Goal: Task Accomplishment & Management: Complete application form

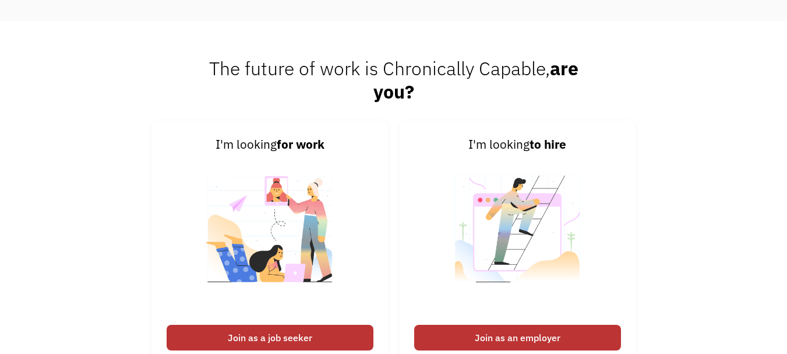
scroll to position [2560, 0]
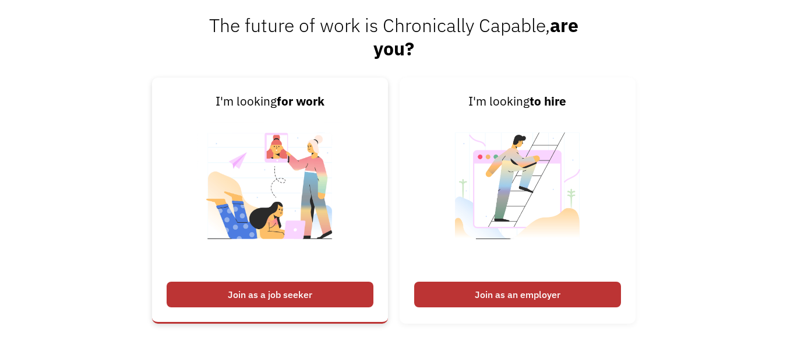
click at [268, 296] on div "Join as a job seeker" at bounding box center [270, 294] width 207 height 26
click at [271, 293] on div "Join as a job seeker" at bounding box center [270, 294] width 207 height 26
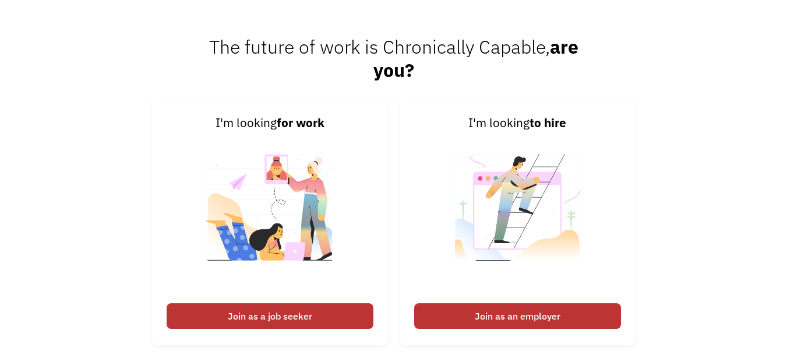
scroll to position [2533, 0]
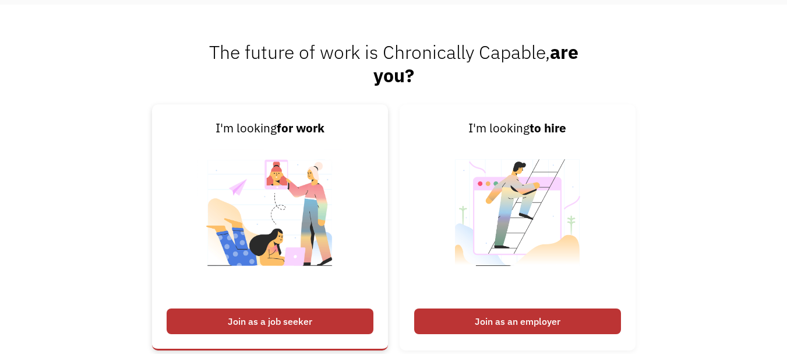
click at [229, 321] on div "Join as a job seeker" at bounding box center [270, 321] width 207 height 26
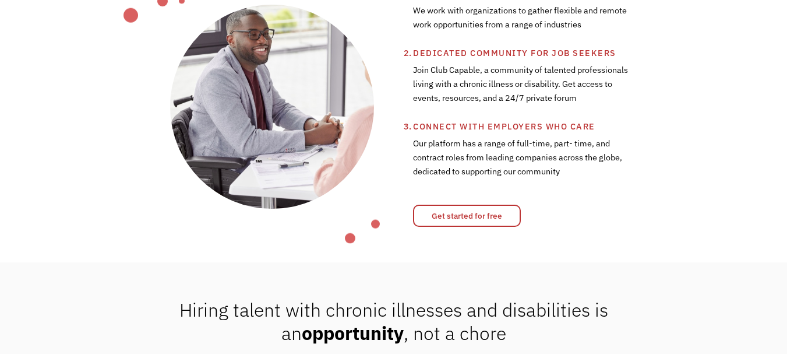
scroll to position [453, 0]
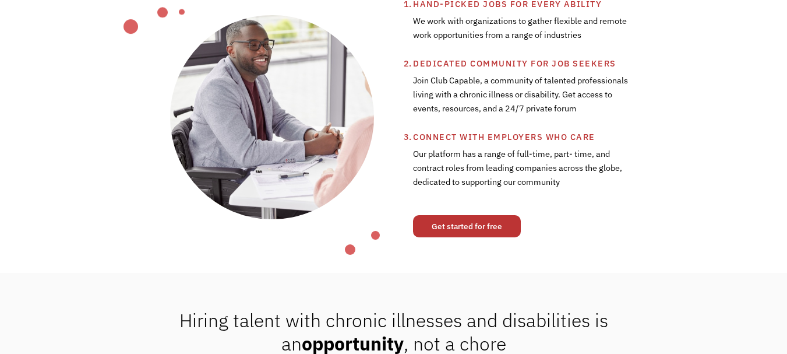
click at [463, 230] on link "Get started for free" at bounding box center [467, 226] width 108 height 22
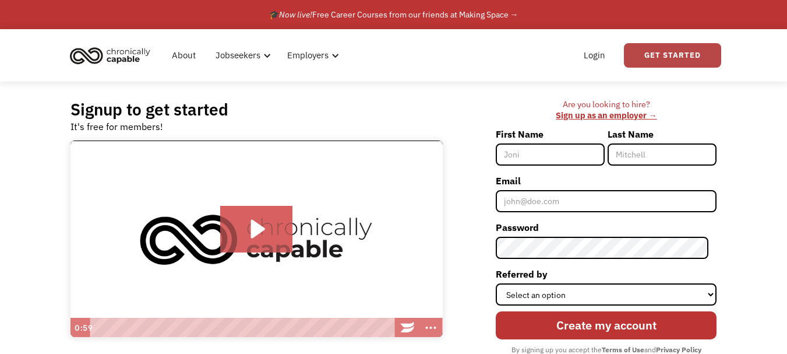
click at [672, 52] on link "Get Started" at bounding box center [672, 55] width 97 height 24
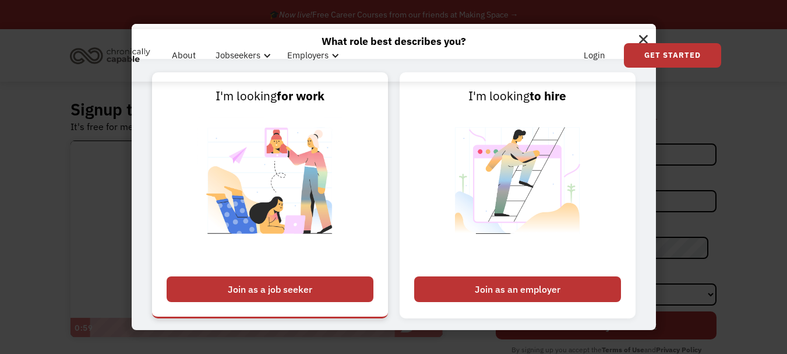
click at [258, 288] on div "Join as a job seeker" at bounding box center [270, 289] width 207 height 26
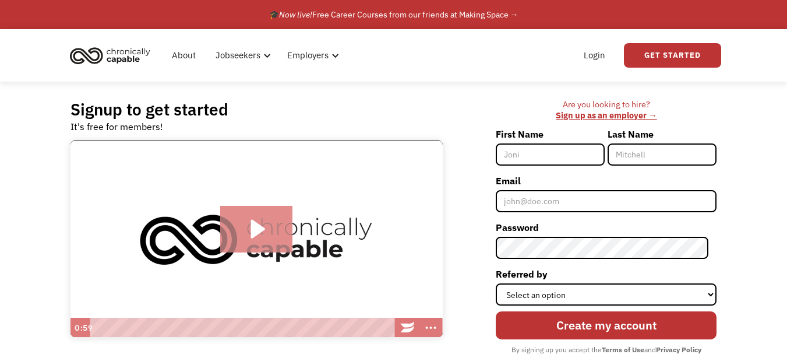
click at [261, 225] on icon "Play Video: Introducing Chronically Capable" at bounding box center [256, 229] width 73 height 47
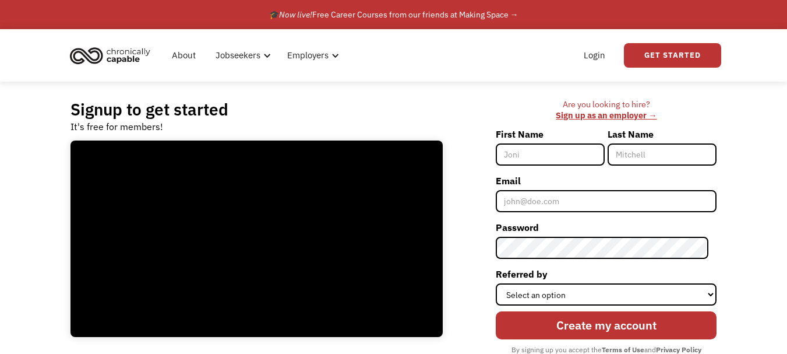
click at [525, 156] on input "First Name" at bounding box center [550, 154] width 109 height 22
type input "[PERSON_NAME]"
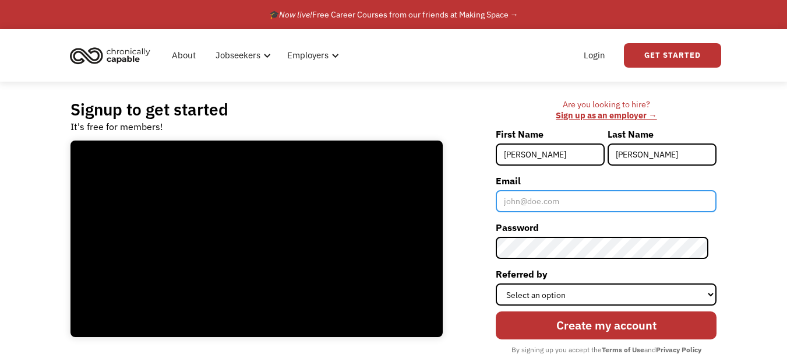
click at [520, 202] on input "Email" at bounding box center [606, 201] width 221 height 22
type input "[EMAIL_ADDRESS][DOMAIN_NAME]"
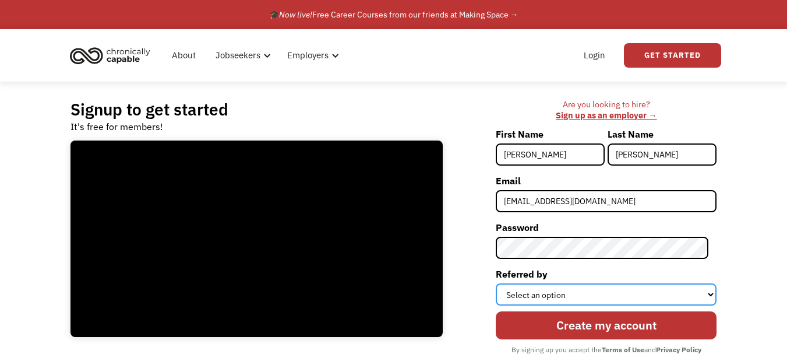
click at [707, 290] on select "Select an option Instagram Facebook Twitter Search Engine News Article Word of …" at bounding box center [606, 294] width 221 height 22
select select "Search Engine"
click at [504, 283] on select "Select an option Instagram Facebook Twitter Search Engine News Article Word of …" at bounding box center [606, 294] width 221 height 22
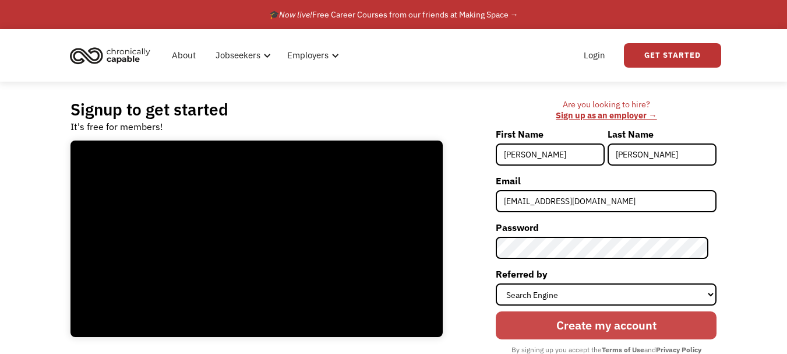
click at [581, 326] on input "Create my account" at bounding box center [606, 325] width 221 height 28
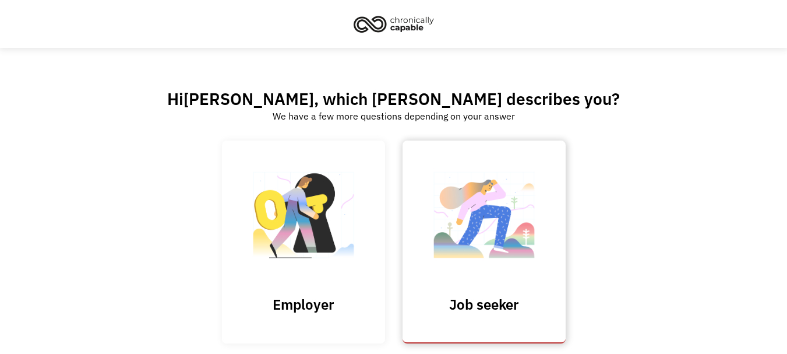
click at [479, 222] on img at bounding box center [484, 221] width 116 height 114
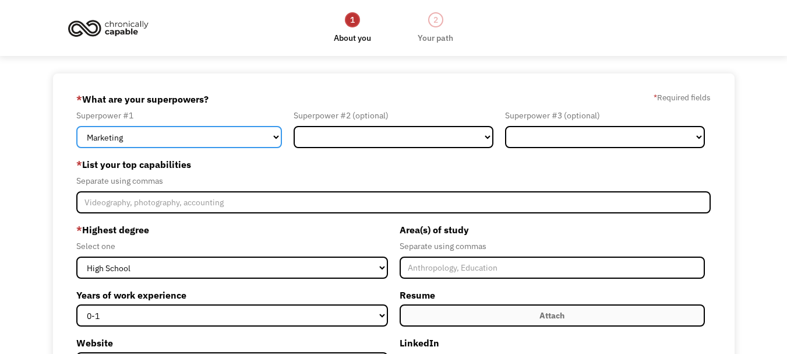
click at [277, 136] on select "Marketing Human Resources Finance Technology Operations Sales Industrial & Manu…" at bounding box center [179, 137] width 206 height 22
click at [76, 126] on select "Marketing Human Resources Finance Technology Operations Sales Industrial & Manu…" at bounding box center [179, 137] width 206 height 22
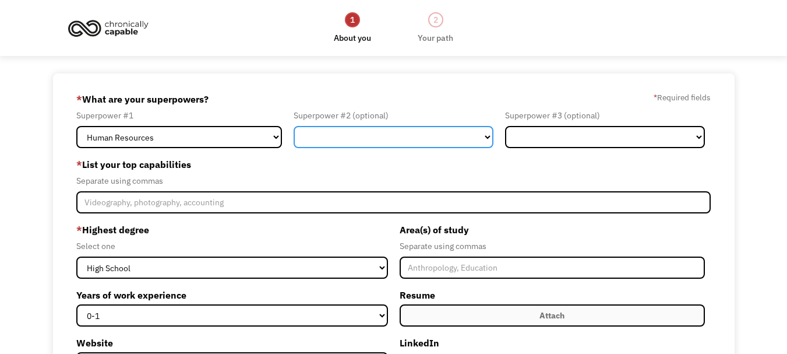
click at [489, 137] on select "Marketing Human Resources Finance Technology Operations Sales Industrial & Manu…" at bounding box center [394, 137] width 200 height 22
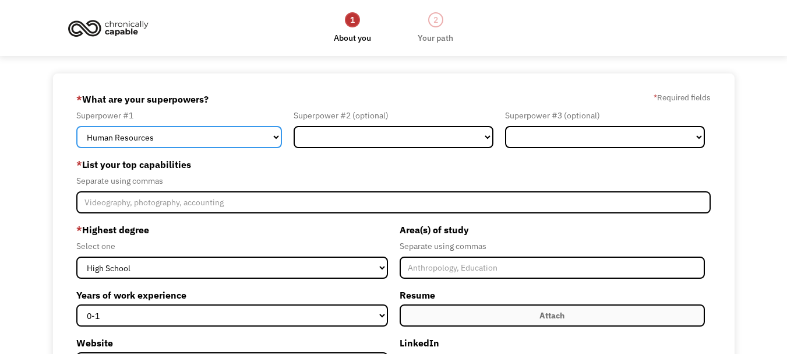
click at [274, 135] on select "Marketing Human Resources Finance Technology Operations Sales Industrial & Manu…" at bounding box center [179, 137] width 206 height 22
select select "Communications & Public Relations"
click at [76, 126] on select "Marketing Human Resources Finance Technology Operations Sales Industrial & Manu…" at bounding box center [179, 137] width 206 height 22
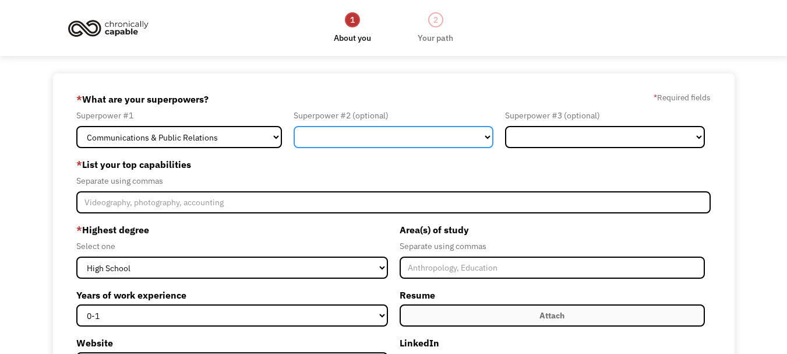
click at [490, 136] on select "Marketing Human Resources Finance Technology Operations Sales Industrial & Manu…" at bounding box center [394, 137] width 200 height 22
select select "Human Resources"
click at [294, 126] on select "Marketing Human Resources Finance Technology Operations Sales Industrial & Manu…" at bounding box center [394, 137] width 200 height 22
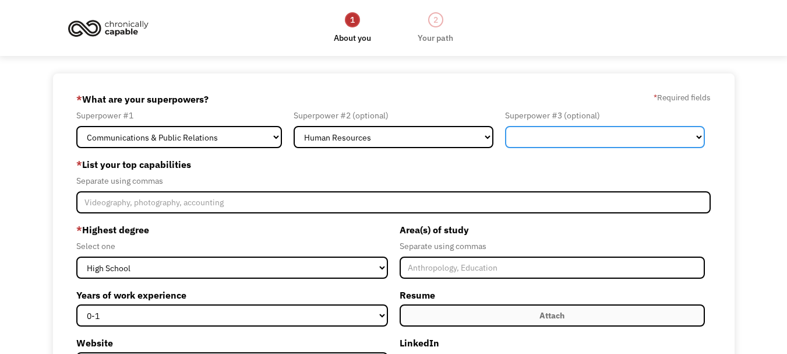
click at [695, 136] on select "Marketing Human Resources Finance Technology Operations Sales Industrial & Manu…" at bounding box center [605, 137] width 200 height 22
select select "Other"
click at [505, 126] on select "Marketing Human Resources Finance Technology Operations Sales Industrial & Manu…" at bounding box center [605, 137] width 200 height 22
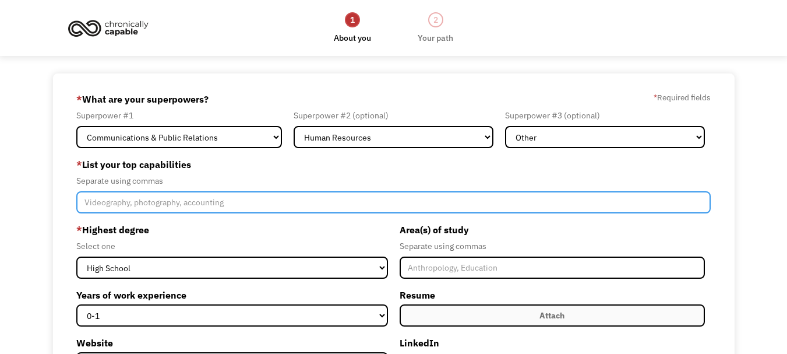
click at [109, 203] on input "Member-Create-Step1" at bounding box center [393, 202] width 634 height 22
type input "education, writing, presentation, investigation"
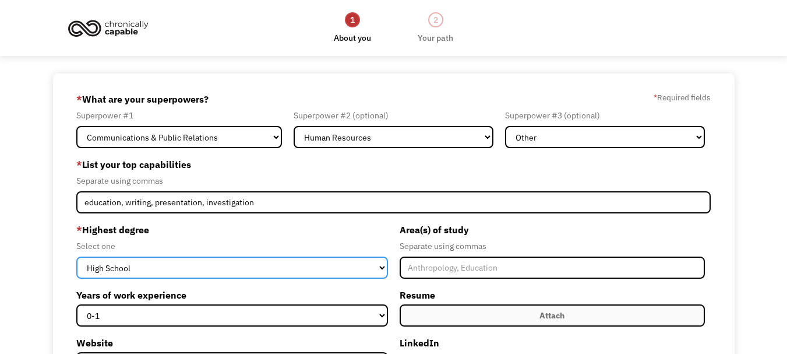
click at [381, 266] on select "High School Associates Bachelors Master's PhD" at bounding box center [231, 267] width 311 height 22
select select "phd"
click at [76, 256] on select "High School Associates Bachelors Master's PhD" at bounding box center [231, 267] width 311 height 22
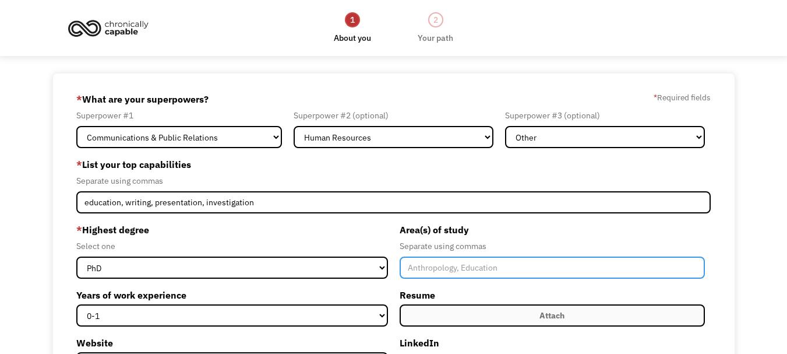
click at [428, 263] on input "Member-Create-Step1" at bounding box center [552, 267] width 305 height 22
type input "English, Creative Writing, Theatre"
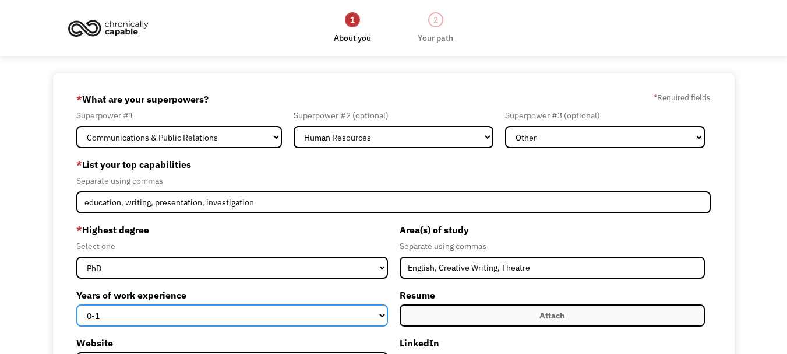
click at [380, 310] on select "0-1 2-4 5-10 11-15 15+" at bounding box center [231, 315] width 311 height 22
select select "15+"
click at [76, 304] on select "0-1 2-4 5-10 11-15 15+" at bounding box center [231, 315] width 311 height 22
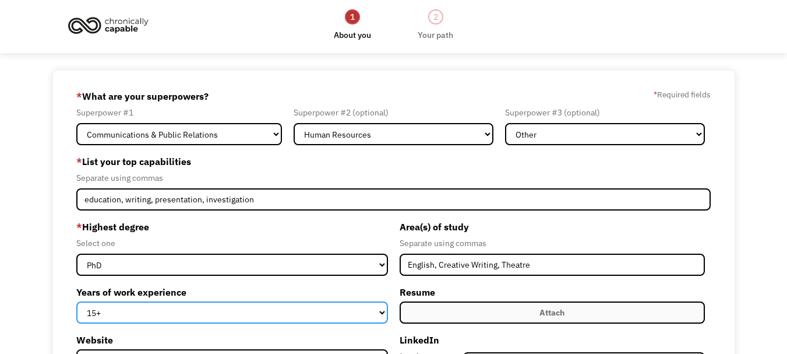
scroll to position [2, 0]
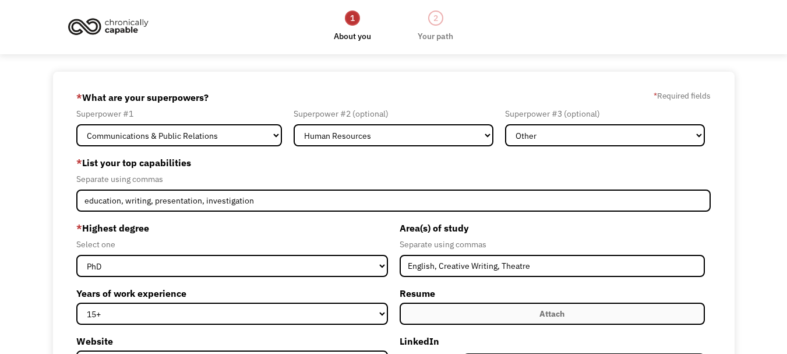
click at [481, 318] on label "Attach" at bounding box center [552, 313] width 305 height 22
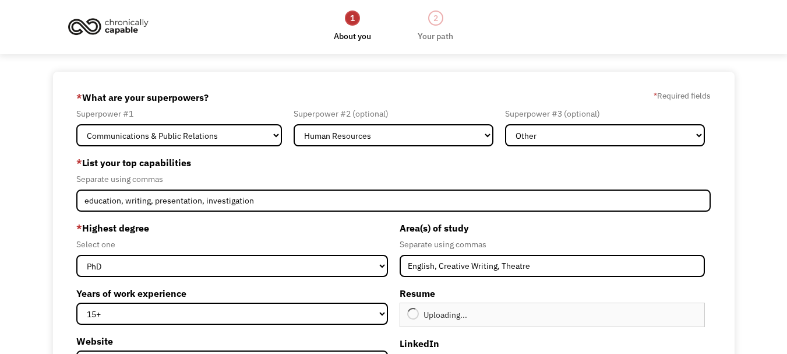
type input "Continue"
click at [425, 316] on div "Valerie Anthony Resume.docx" at bounding box center [464, 315] width 114 height 14
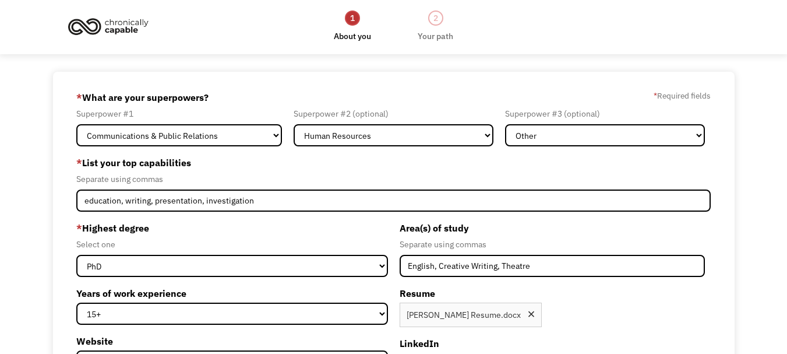
click at [528, 312] on div "Remove file" at bounding box center [531, 314] width 6 height 6
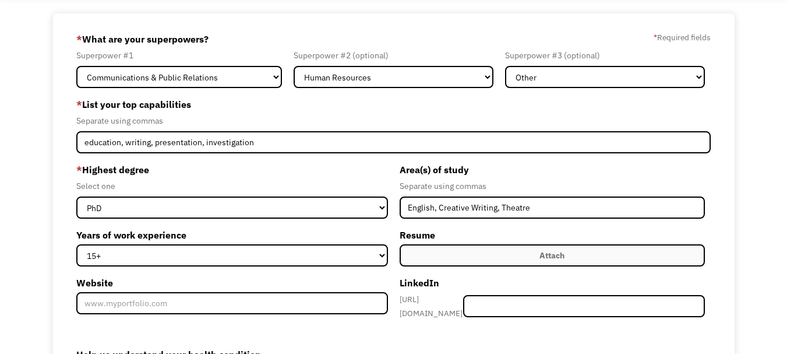
scroll to position [59, 0]
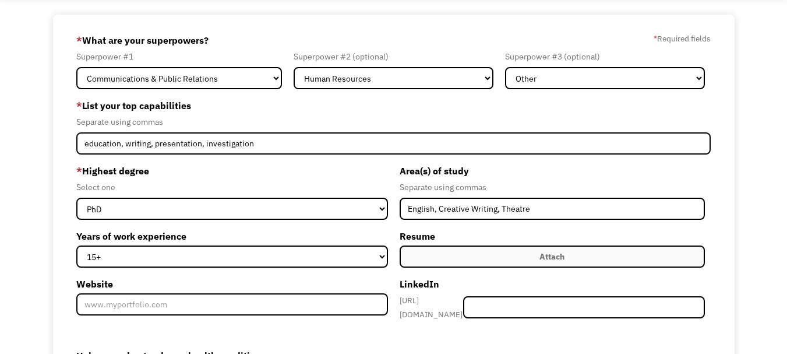
click at [456, 252] on label "Attach" at bounding box center [552, 256] width 305 height 22
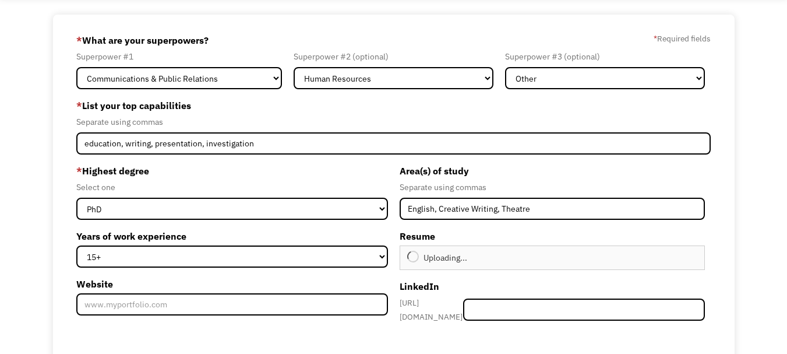
type input "Continue"
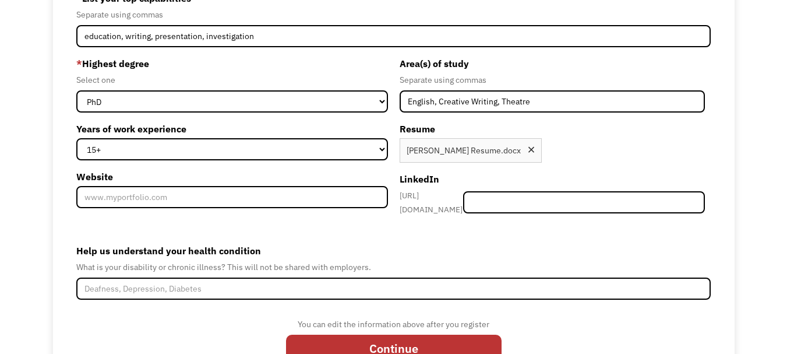
scroll to position [171, 0]
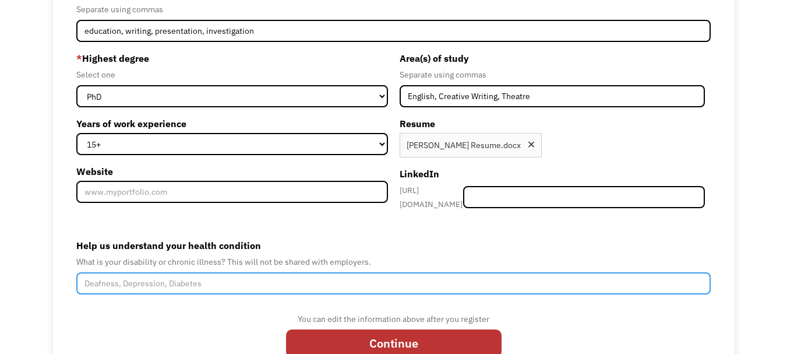
click at [126, 283] on input "Help us understand your health condition" at bounding box center [393, 283] width 634 height 22
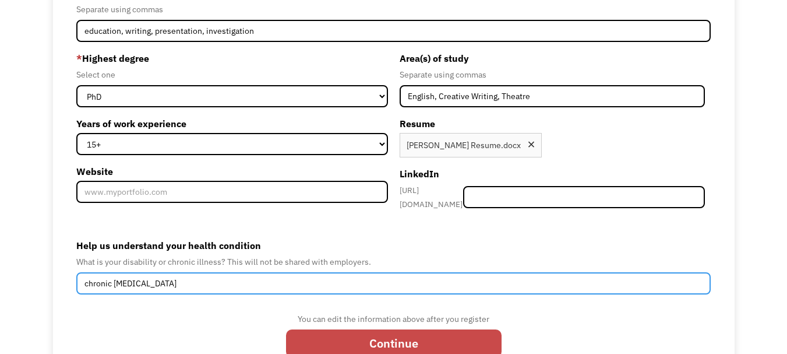
type input "chronic pain disorder"
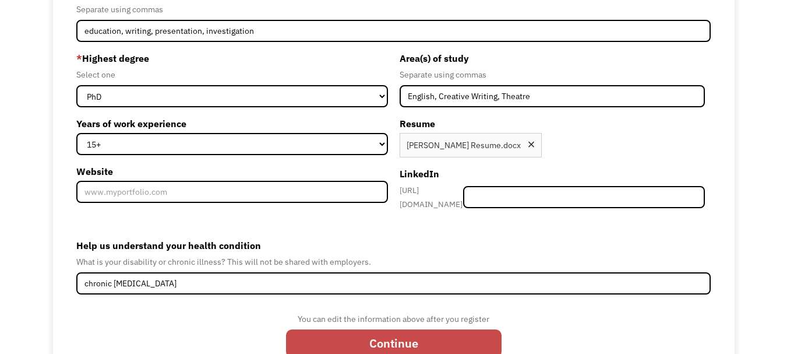
click at [313, 340] on input "Continue" at bounding box center [394, 343] width 216 height 28
type input "Please wait..."
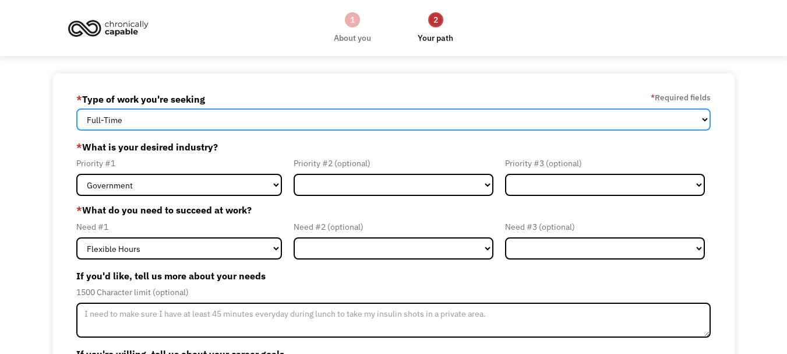
click at [705, 117] on select "Full-Time Part-Time Both Full-Time and Part-Time" at bounding box center [393, 119] width 634 height 22
select select "part-time"
click at [76, 108] on select "Full-Time Part-Time Both Full-Time and Part-Time" at bounding box center [393, 119] width 634 height 22
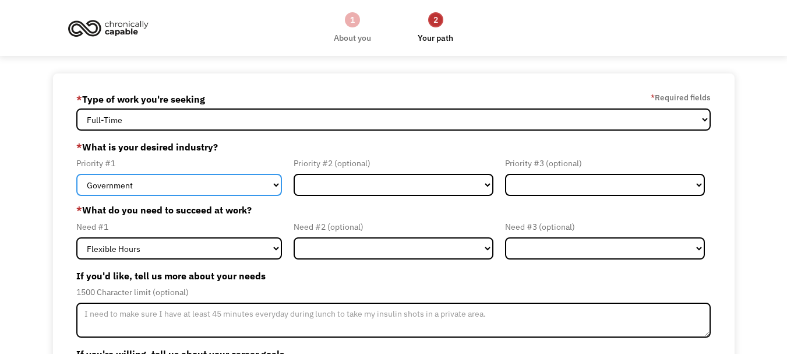
click at [277, 183] on select "Government Finance & Insurance Health & Social Care Tech & Engineering Creative…" at bounding box center [179, 185] width 206 height 22
select select "Education"
click at [76, 174] on select "Government Finance & Insurance Health & Social Care Tech & Engineering Creative…" at bounding box center [179, 185] width 206 height 22
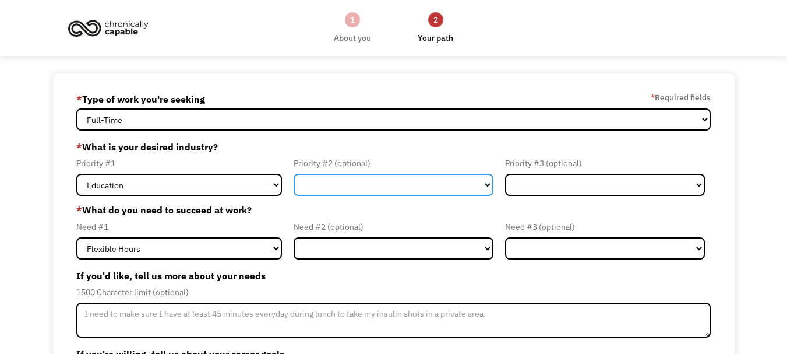
click at [486, 186] on select "Government Finance & Insurance Health & Social Care Tech & Engineering Creative…" at bounding box center [394, 185] width 200 height 22
select select "Government"
click at [294, 174] on select "Government Finance & Insurance Health & Social Care Tech & Engineering Creative…" at bounding box center [394, 185] width 200 height 22
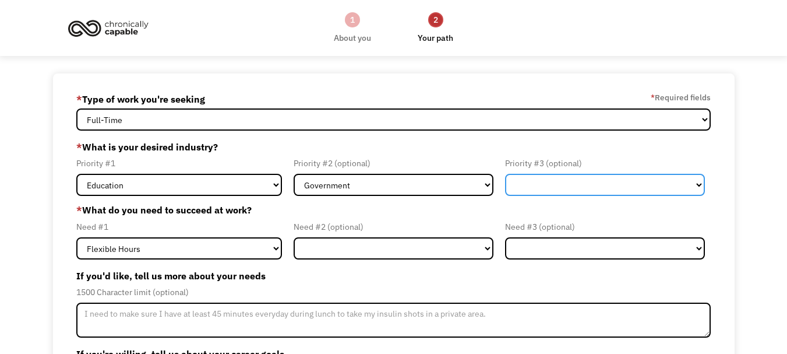
click at [697, 182] on select "Government Finance & Insurance Health & Social Care Tech & Engineering Creative…" at bounding box center [605, 185] width 200 height 22
select select "Creative & Design"
click at [505, 174] on select "Government Finance & Insurance Health & Social Care Tech & Engineering Creative…" at bounding box center [605, 185] width 200 height 22
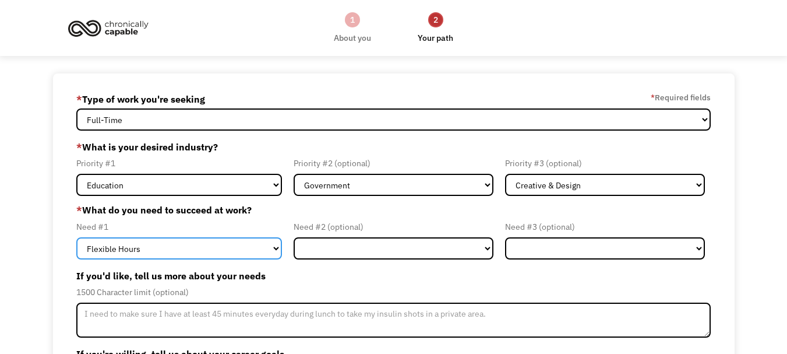
click at [278, 248] on select "Flexible Hours Remote Work Service Animal On-site Accommodations Visual Support…" at bounding box center [179, 248] width 206 height 22
click at [76, 237] on select "Flexible Hours Remote Work Service Animal On-site Accommodations Visual Support…" at bounding box center [179, 248] width 206 height 22
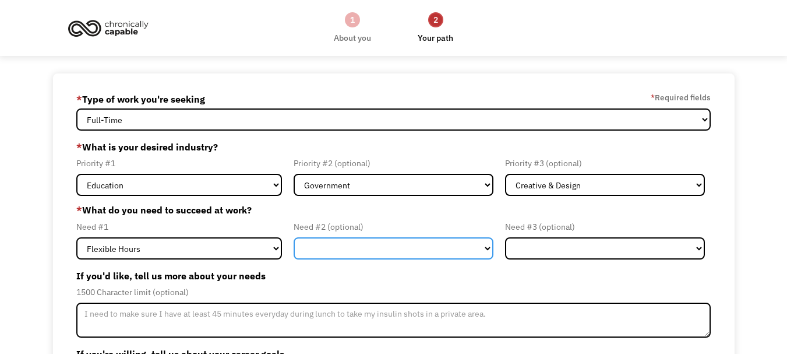
click at [485, 246] on select "Flexible Hours Remote Work Service Animal On-site Accommodations Visual Support…" at bounding box center [394, 248] width 200 height 22
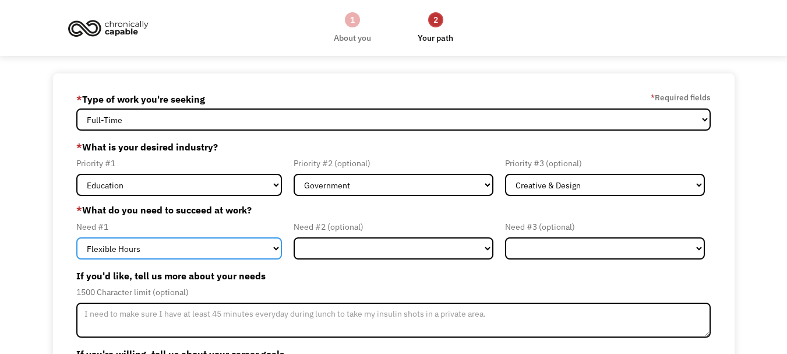
click at [276, 247] on select "Flexible Hours Remote Work Service Animal On-site Accommodations Visual Support…" at bounding box center [179, 248] width 206 height 22
select select "Remote Work"
click at [76, 237] on select "Flexible Hours Remote Work Service Animal On-site Accommodations Visual Support…" at bounding box center [179, 248] width 206 height 22
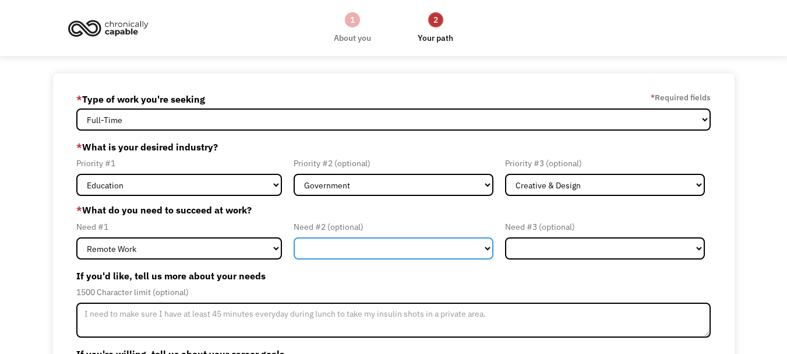
click at [486, 246] on select "Flexible Hours Remote Work Service Animal On-site Accommodations Visual Support…" at bounding box center [394, 248] width 200 height 22
select select "Flexible Hours"
click at [294, 237] on select "Flexible Hours Remote Work Service Animal On-site Accommodations Visual Support…" at bounding box center [394, 248] width 200 height 22
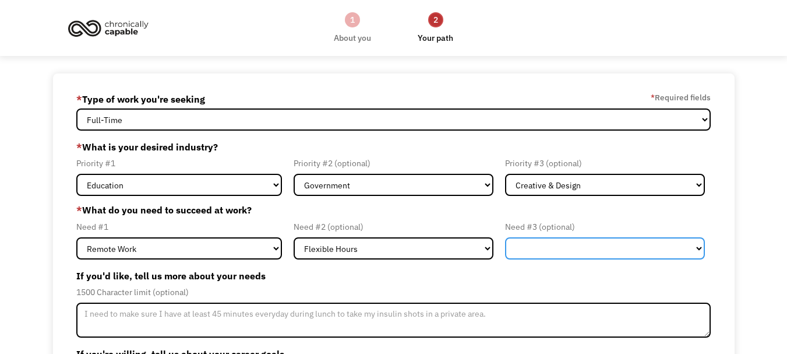
click at [697, 243] on select "Flexible Hours Remote Work Service Animal On-site Accommodations Visual Support…" at bounding box center [605, 248] width 200 height 22
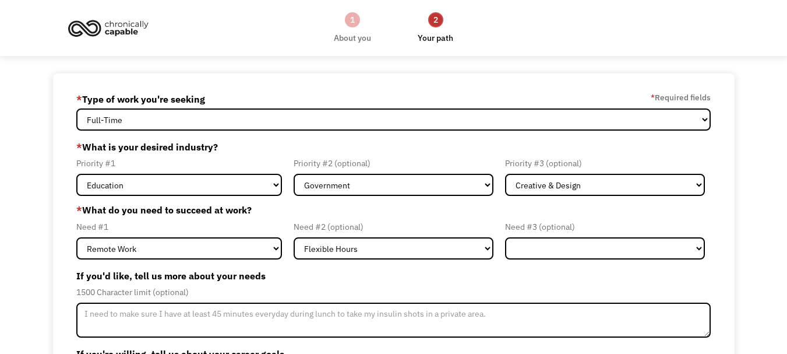
click at [592, 289] on div "1500 Character limit (optional)" at bounding box center [393, 292] width 634 height 14
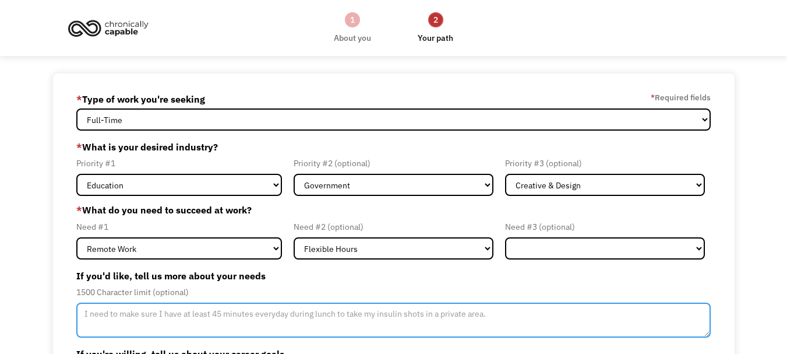
click at [127, 317] on textarea "Member-Update-Form-Step2" at bounding box center [393, 319] width 634 height 35
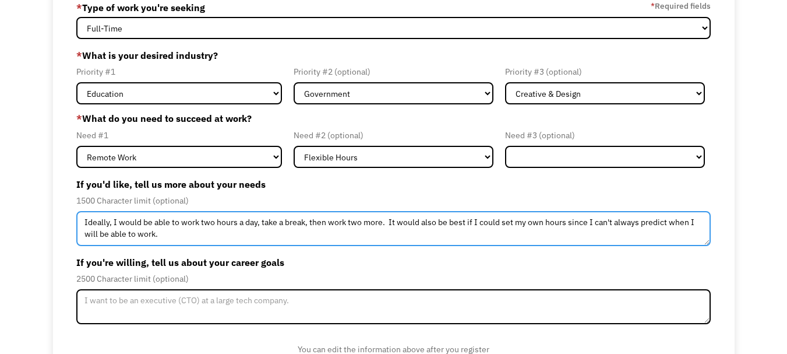
scroll to position [93, 0]
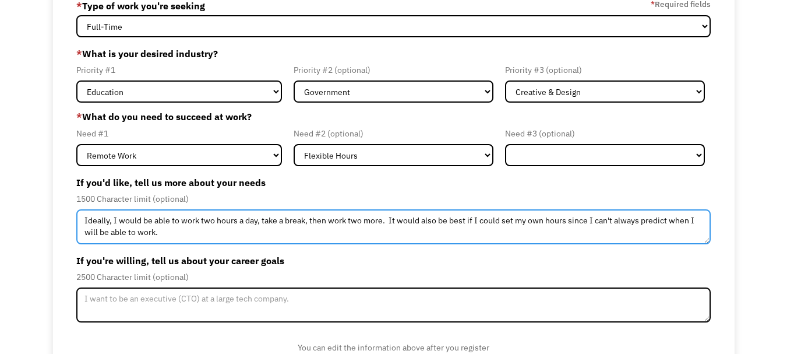
type textarea "Ideally, I would be able to work two hours a day, take a break, then work two m…"
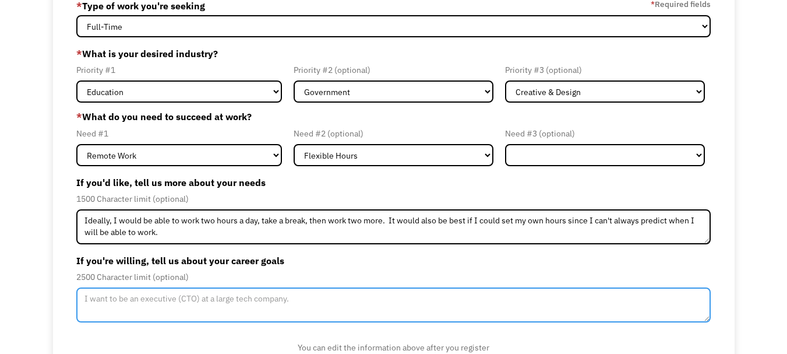
click at [86, 293] on textarea "Member-Update-Form-Step2" at bounding box center [393, 304] width 634 height 35
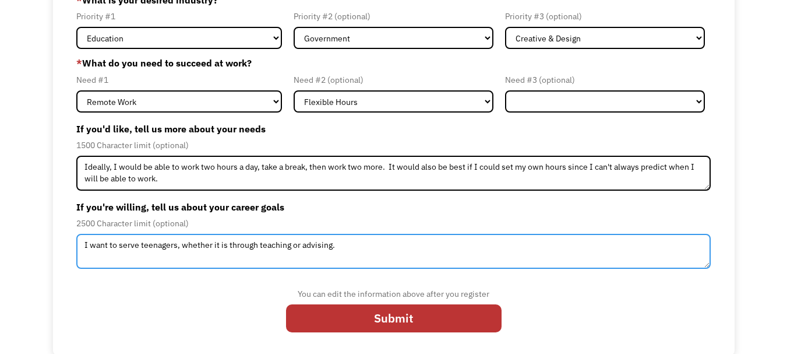
scroll to position [148, 0]
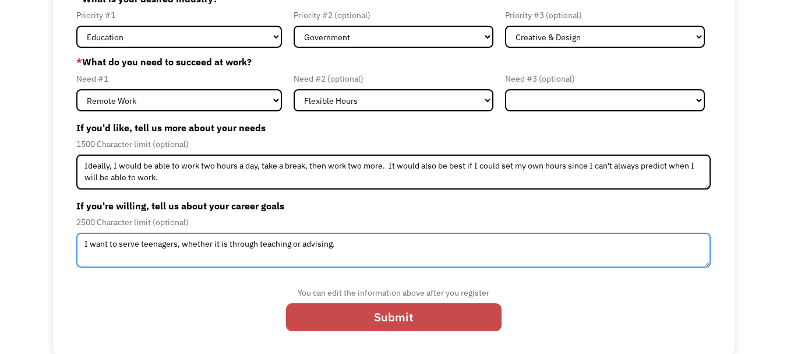
type textarea "I want to serve teenagers, whether it is through teaching or advising."
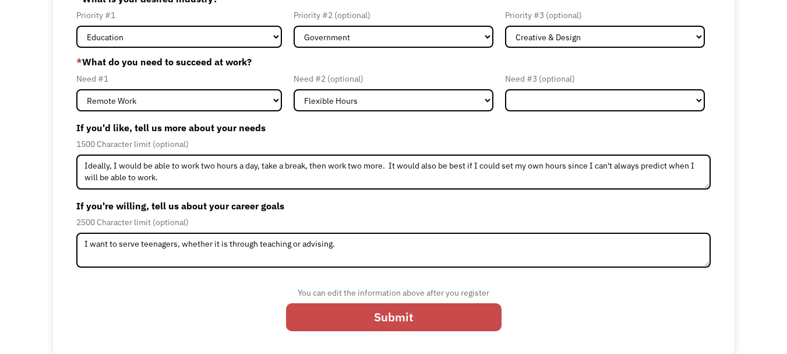
click at [366, 320] on input "Submit" at bounding box center [394, 317] width 216 height 28
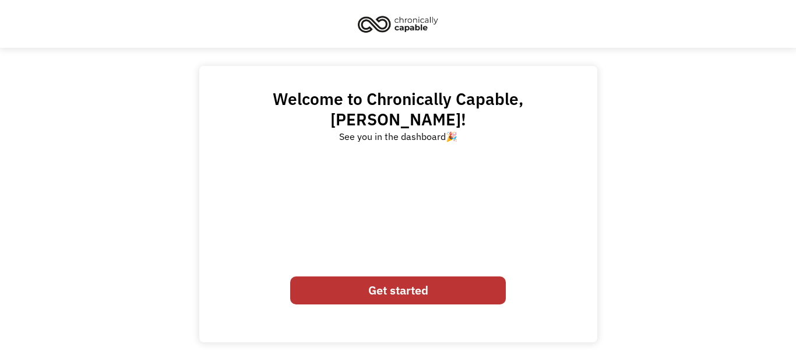
click at [372, 276] on link "Get started" at bounding box center [398, 290] width 216 height 28
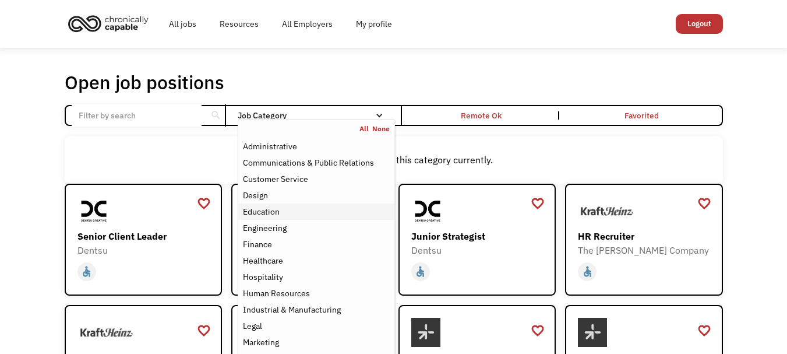
click at [264, 214] on div "Education" at bounding box center [261, 211] width 37 height 14
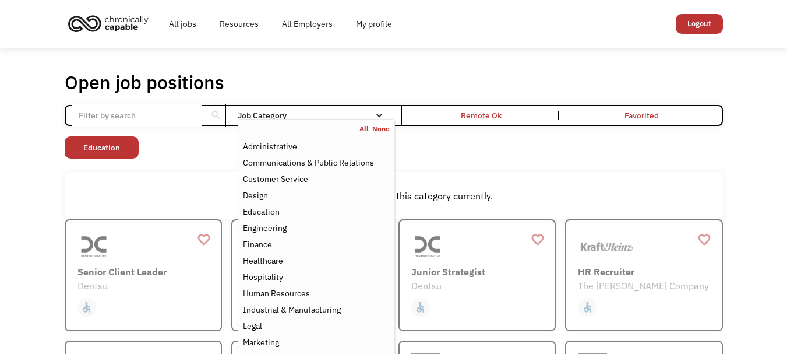
click at [474, 151] on div "Non-profit/Philanthropy Other Transportation Technology Science Sales Operation…" at bounding box center [394, 148] width 658 height 25
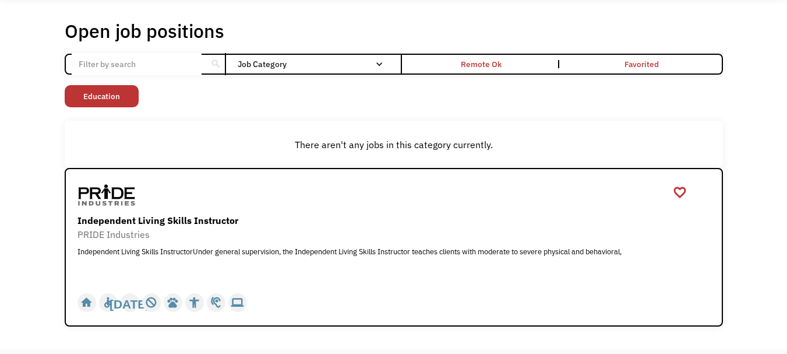
scroll to position [63, 0]
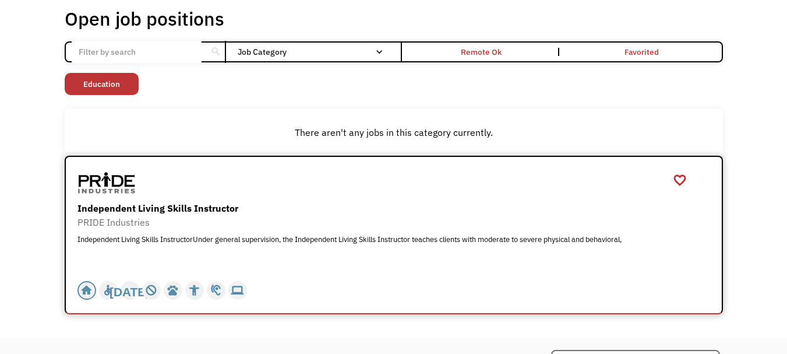
click at [89, 289] on div "home" at bounding box center [86, 289] width 12 height 17
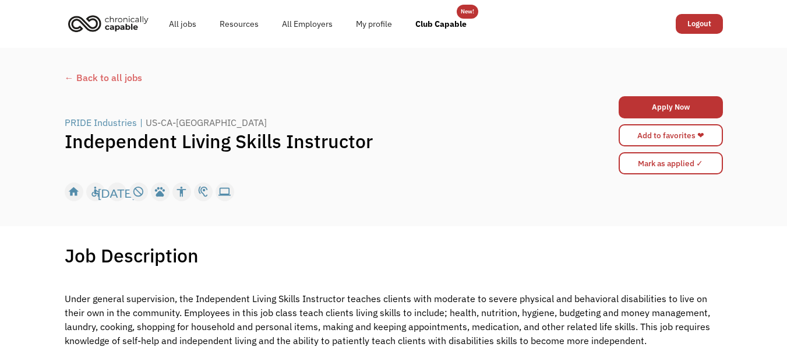
click at [113, 79] on div "← Back to all jobs" at bounding box center [394, 77] width 658 height 14
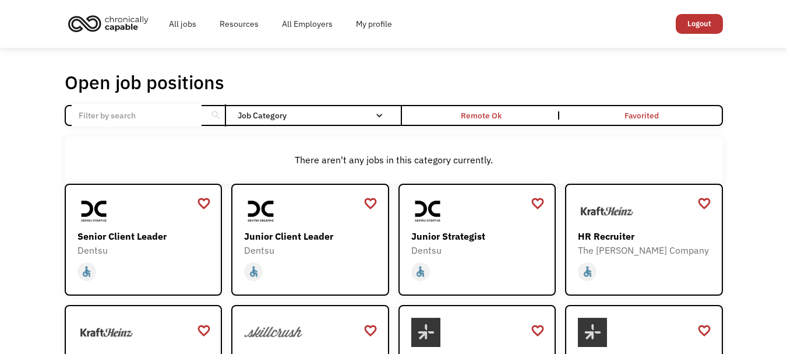
click at [189, 117] on input "Email Form" at bounding box center [137, 115] width 130 height 22
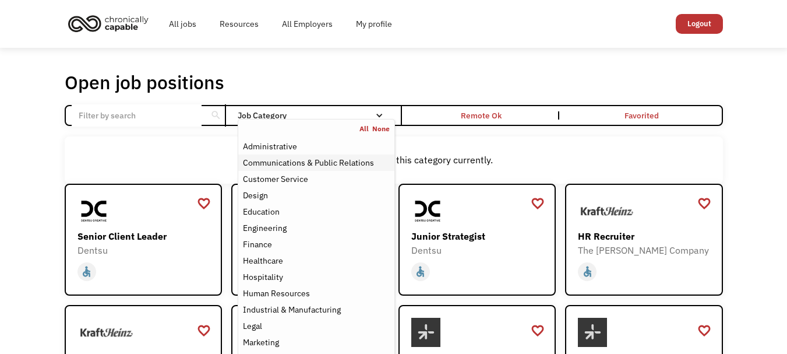
click at [351, 163] on div "Communications & Public Relations" at bounding box center [308, 163] width 131 height 14
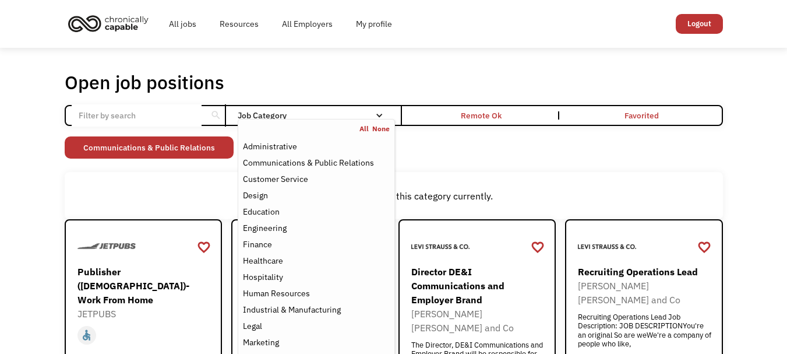
click at [440, 144] on div "Non-profit/Philanthropy Other Transportation Technology Science Sales Operation…" at bounding box center [394, 148] width 658 height 25
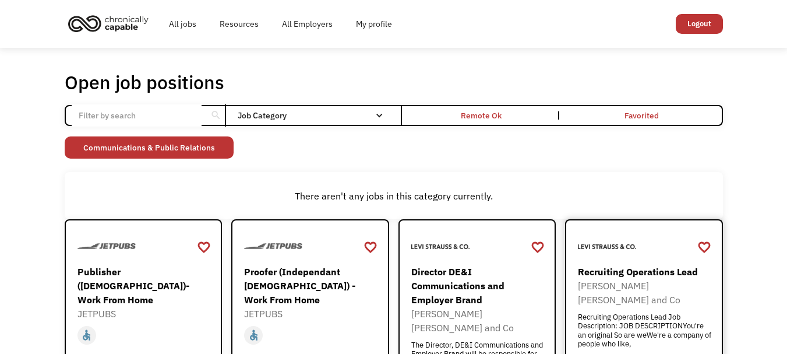
click at [637, 280] on div "Levi Strauss and Co" at bounding box center [645, 292] width 135 height 28
click at [669, 285] on div "Levi Strauss and Co" at bounding box center [645, 292] width 135 height 28
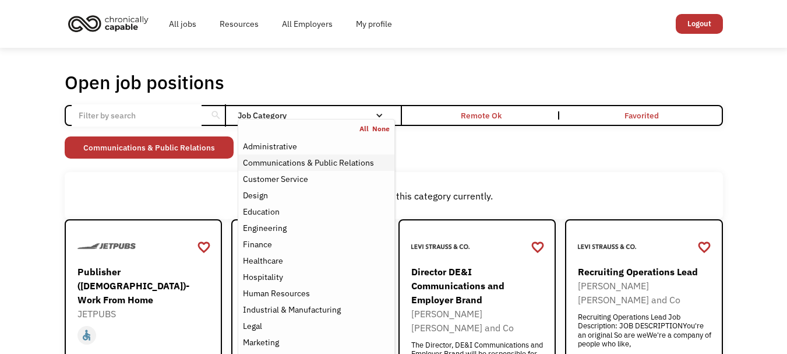
click at [373, 165] on div "Communications & Public Relations" at bounding box center [308, 163] width 131 height 14
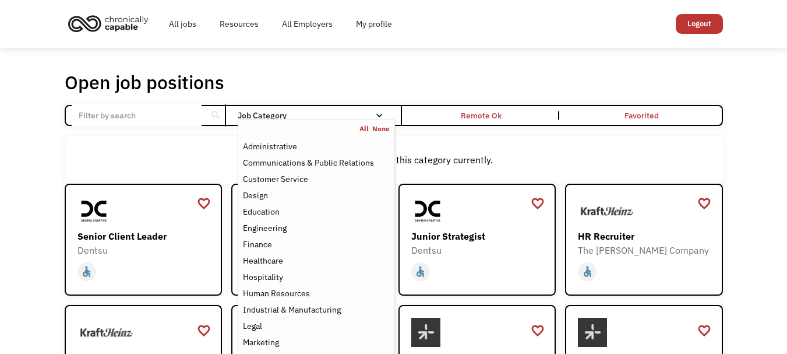
click at [545, 150] on div "There aren't any jobs in this category currently." at bounding box center [394, 159] width 658 height 47
click at [366, 163] on div "Communications & Public Relations" at bounding box center [308, 163] width 131 height 14
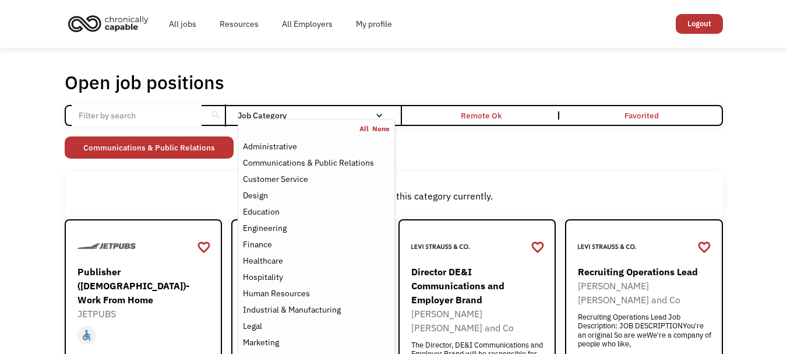
click at [476, 161] on div "Non-profit/Philanthropy Other Transportation Technology Science Sales Operation…" at bounding box center [394, 148] width 658 height 25
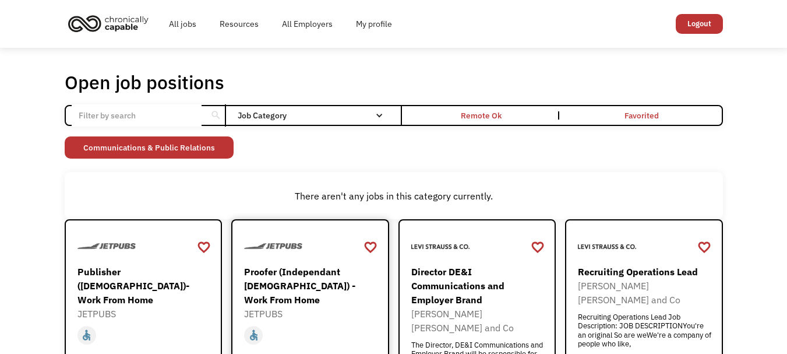
click at [333, 252] on div at bounding box center [311, 246] width 135 height 29
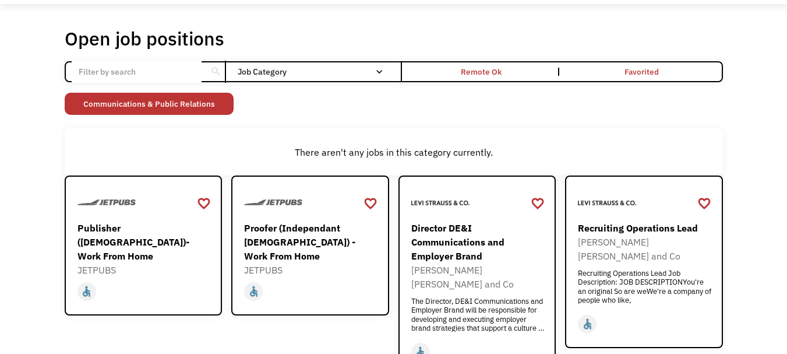
scroll to position [40, 0]
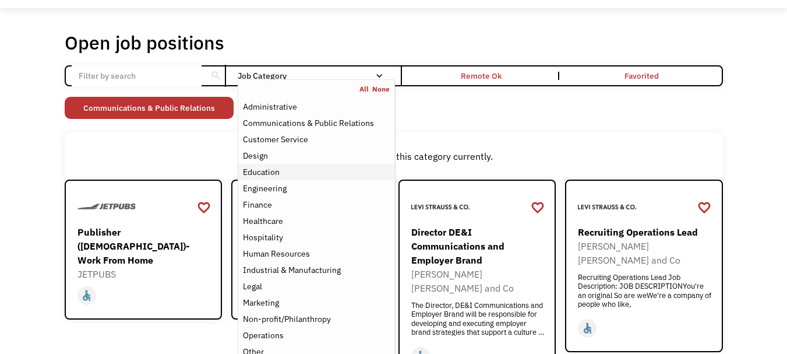
click at [267, 174] on div "Education" at bounding box center [261, 172] width 37 height 14
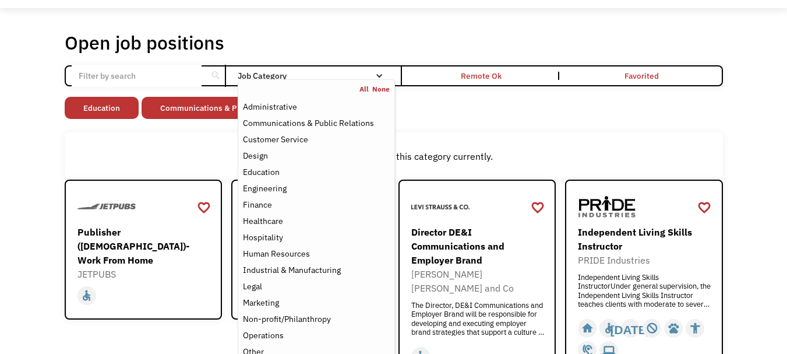
click at [496, 93] on div "Open job positions You have X liked items Search search Filter by category Admi…" at bounding box center [394, 296] width 658 height 531
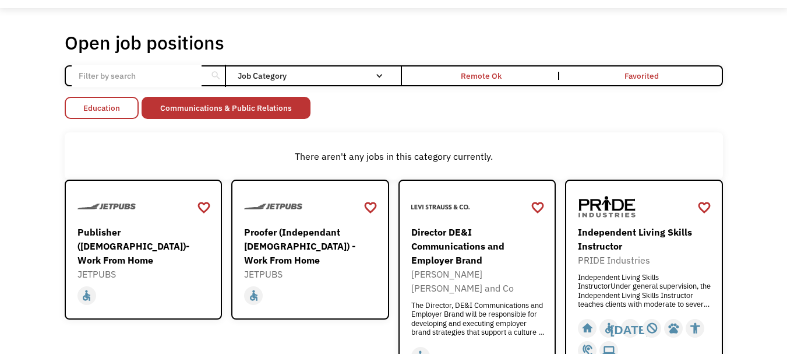
click at [98, 111] on link "Education" at bounding box center [102, 108] width 74 height 22
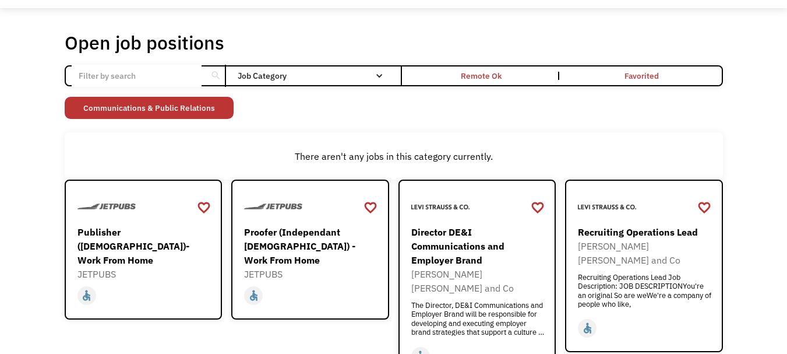
click at [98, 111] on link "Communications & Public Relations" at bounding box center [149, 108] width 169 height 22
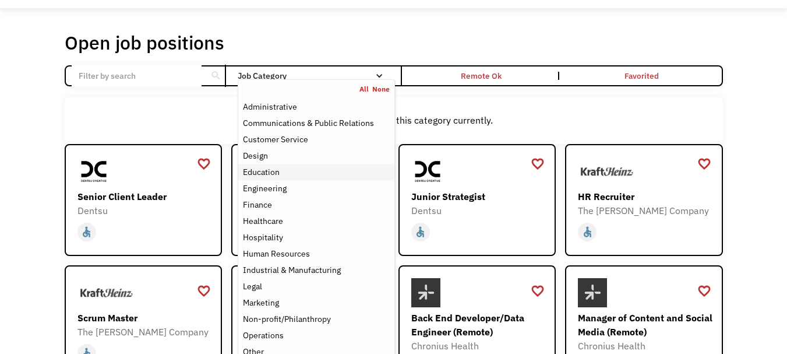
click at [252, 172] on div "Education" at bounding box center [261, 172] width 37 height 14
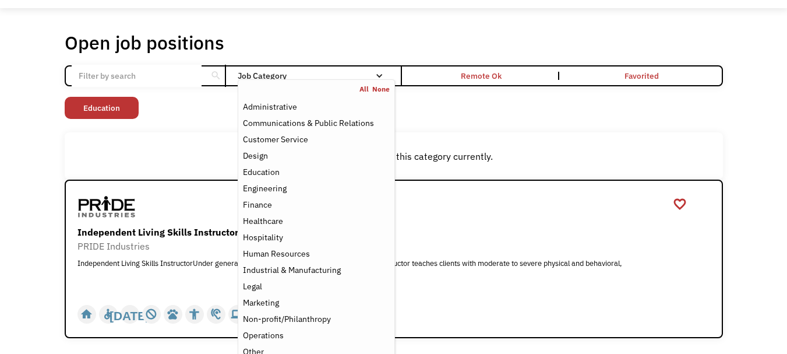
click at [170, 147] on div "There aren't any jobs in this category currently." at bounding box center [394, 155] width 658 height 47
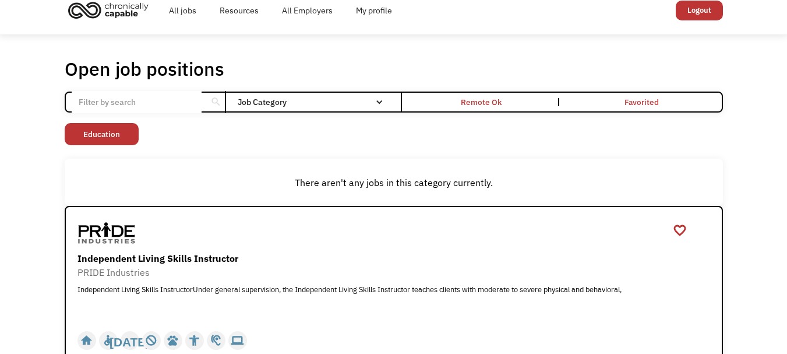
scroll to position [6, 0]
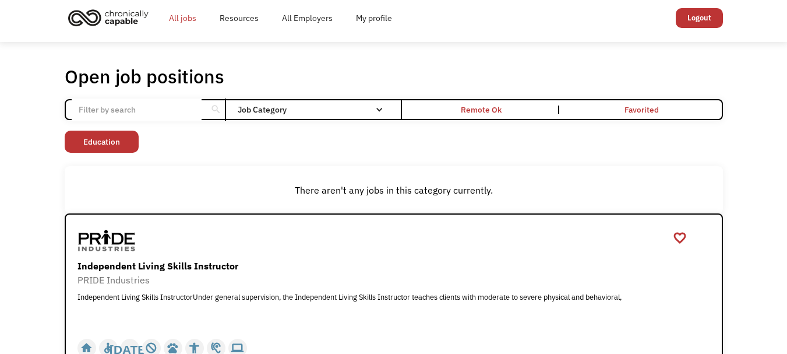
click at [177, 22] on link "All jobs" at bounding box center [182, 17] width 51 height 37
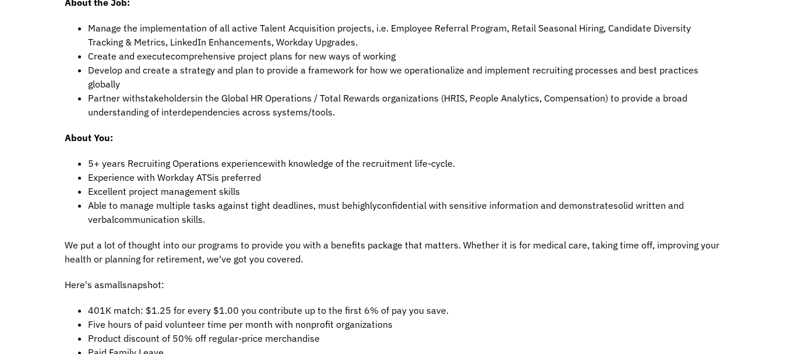
scroll to position [303, 0]
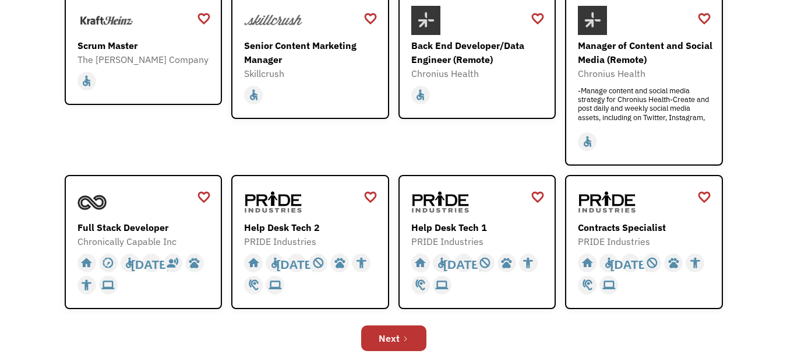
scroll to position [389, 0]
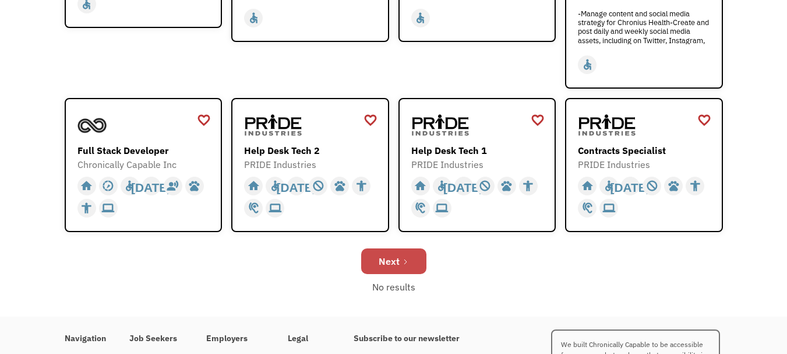
click at [400, 262] on link "Next" at bounding box center [393, 261] width 65 height 26
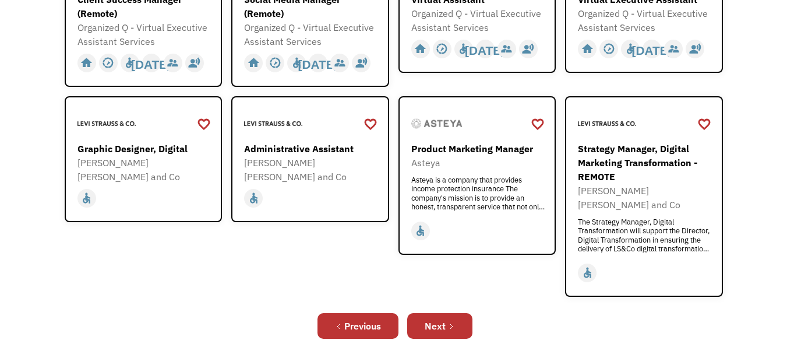
scroll to position [387, 0]
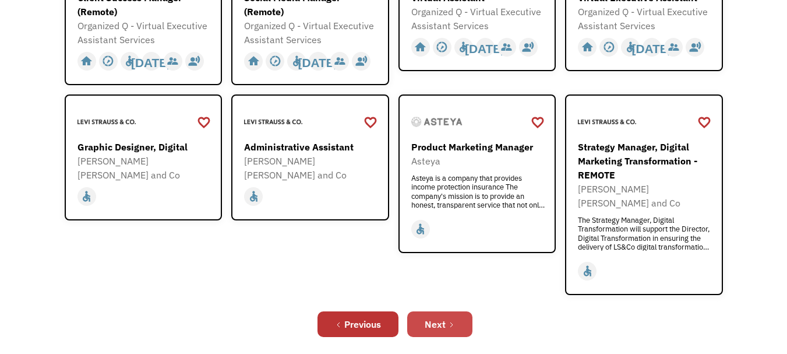
click at [430, 317] on div "Next" at bounding box center [435, 324] width 21 height 14
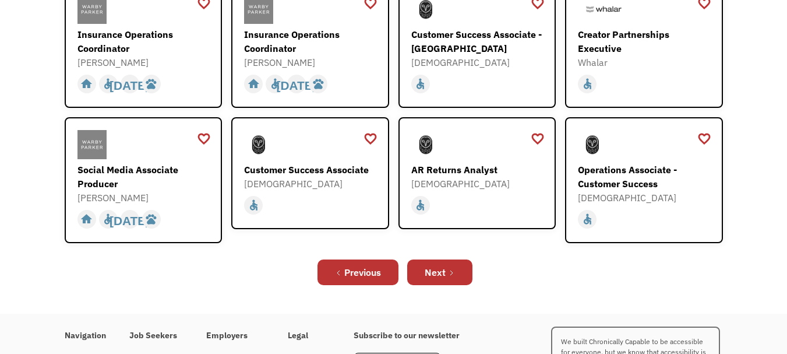
scroll to position [423, 0]
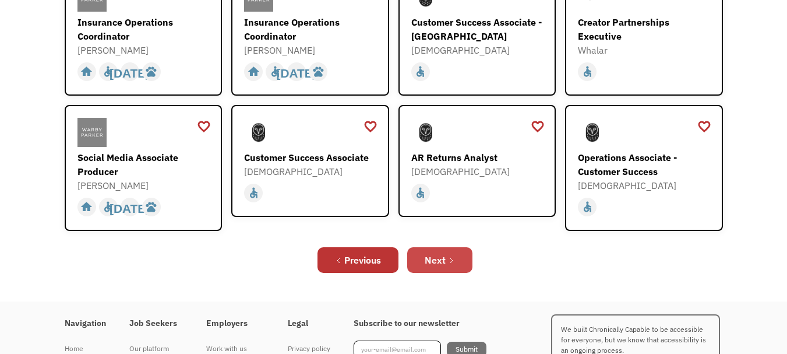
click at [429, 247] on link "Next" at bounding box center [439, 260] width 65 height 26
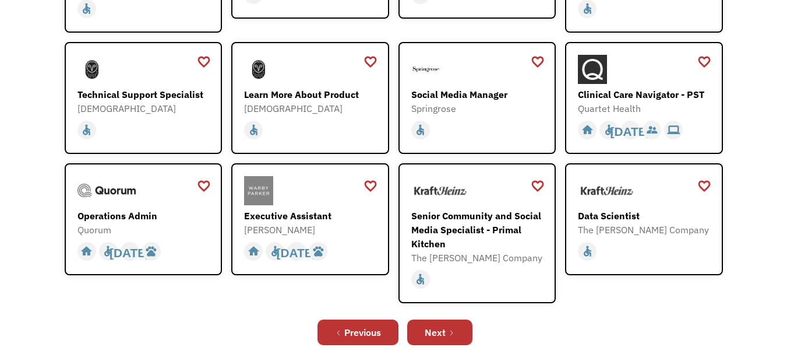
scroll to position [274, 0]
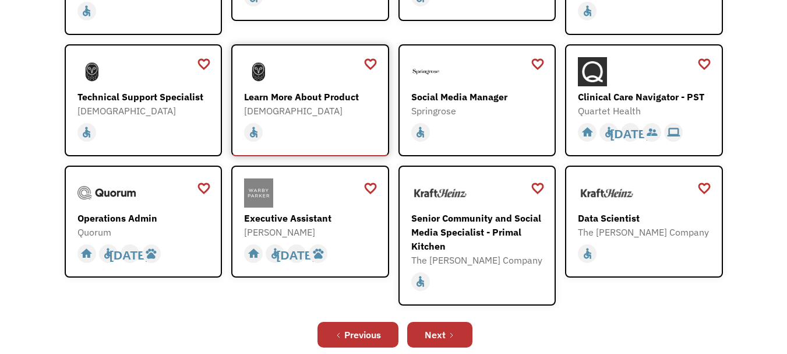
click at [343, 104] on div "Samsara" at bounding box center [311, 111] width 135 height 14
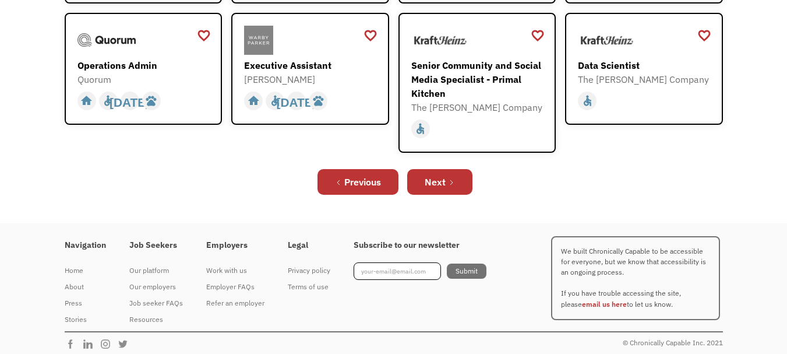
scroll to position [434, 0]
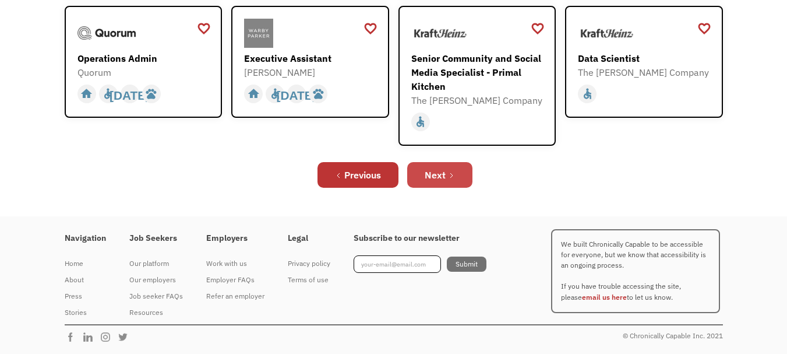
click at [440, 176] on div "Next" at bounding box center [435, 175] width 21 height 14
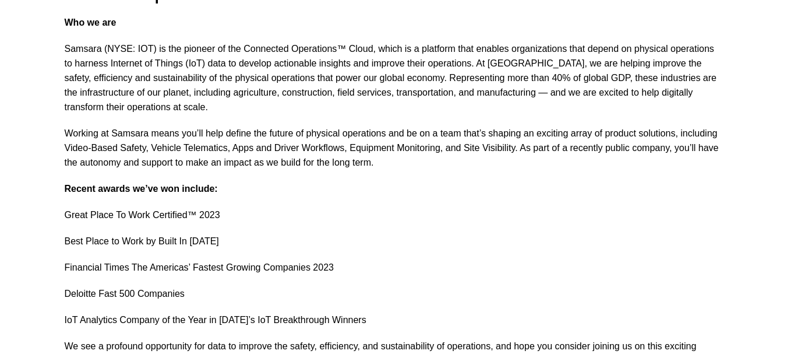
scroll to position [253, 0]
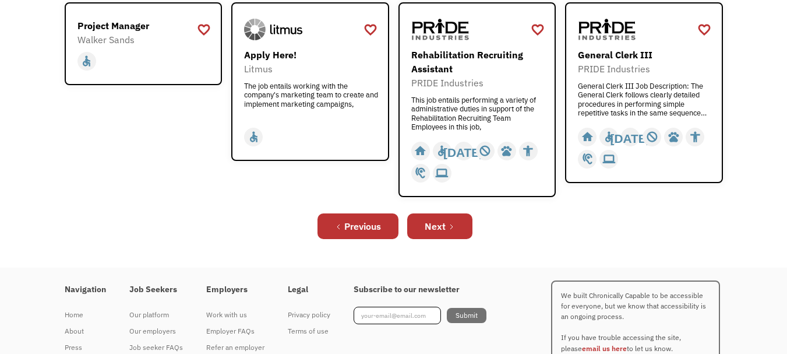
scroll to position [490, 0]
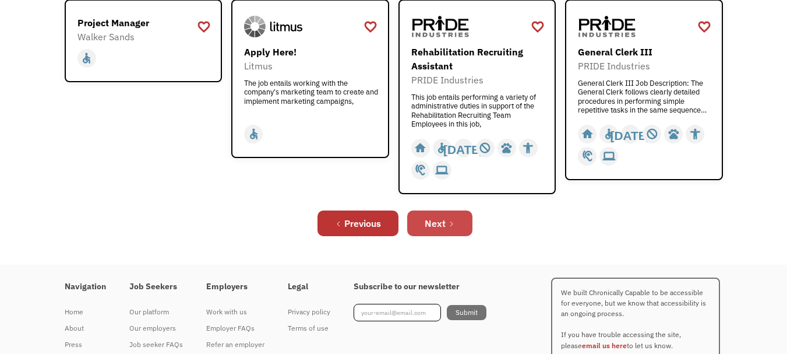
click at [438, 224] on div "Next" at bounding box center [435, 223] width 21 height 14
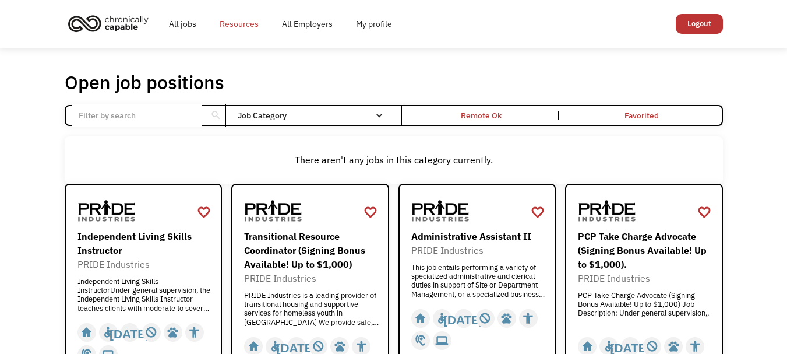
click at [235, 22] on link "Resources" at bounding box center [239, 23] width 62 height 37
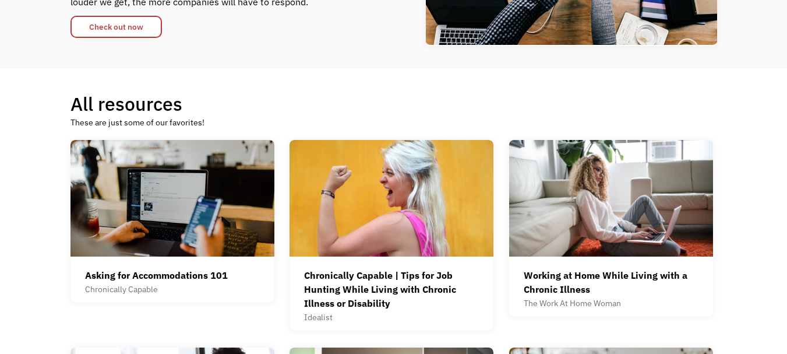
scroll to position [224, 0]
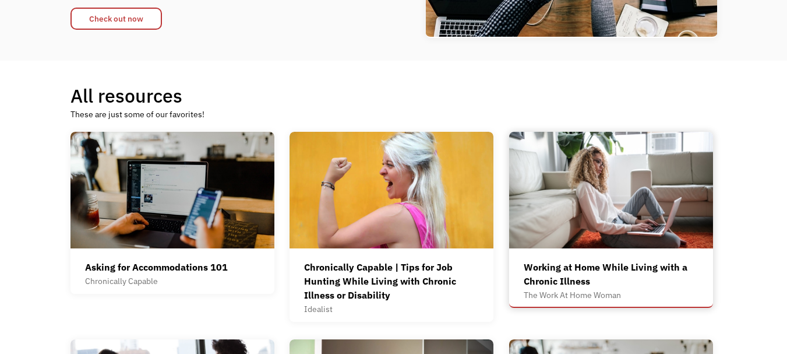
click at [585, 174] on img at bounding box center [611, 190] width 204 height 116
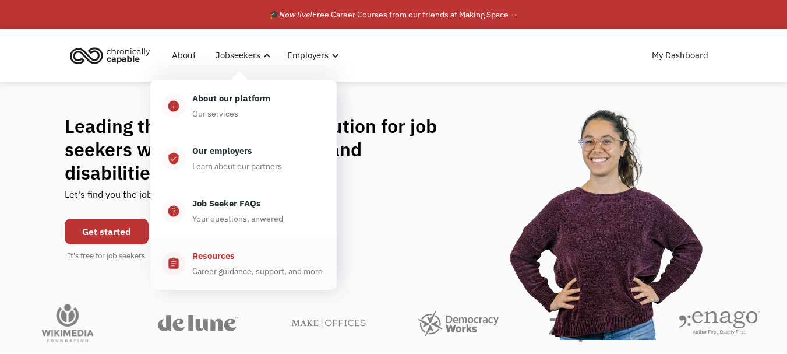
click at [213, 263] on div "Resources Career guidance, support, and more" at bounding box center [255, 263] width 140 height 29
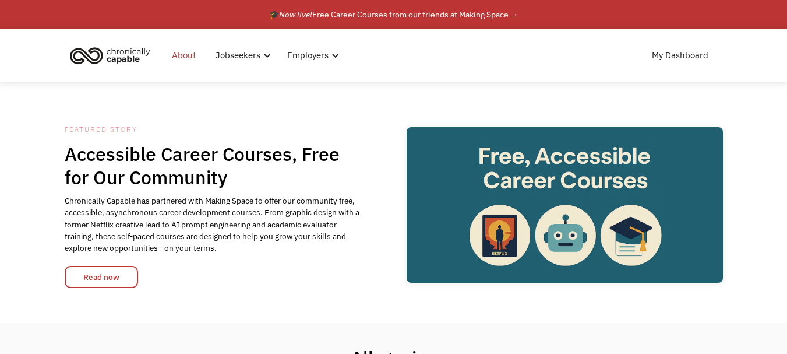
click at [178, 57] on link "About" at bounding box center [184, 55] width 38 height 37
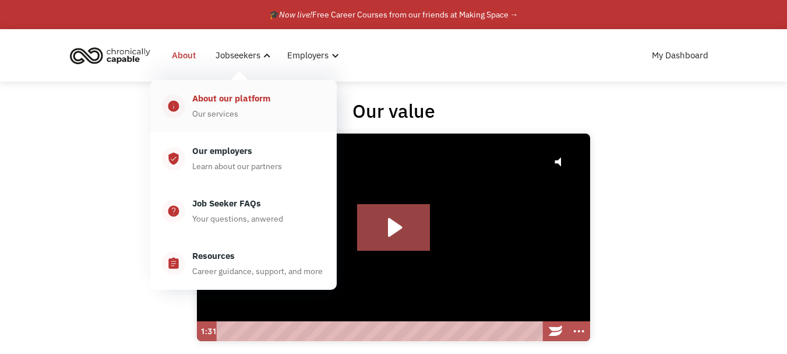
click at [232, 100] on div "About our platform" at bounding box center [231, 98] width 78 height 14
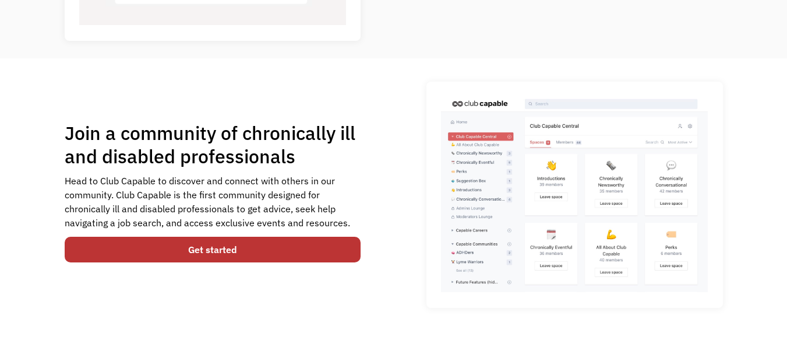
scroll to position [702, 0]
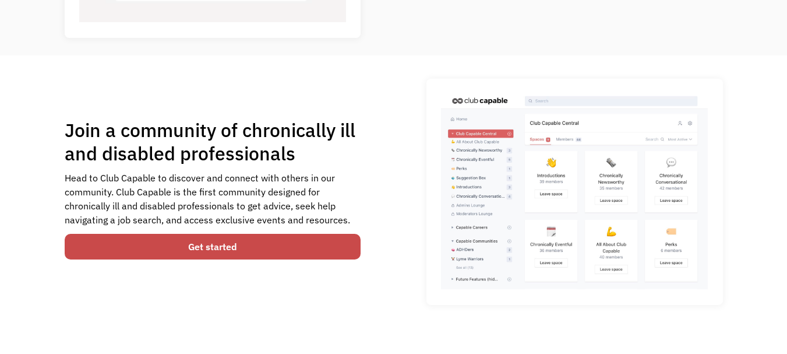
click at [283, 245] on link "Get started" at bounding box center [213, 247] width 296 height 26
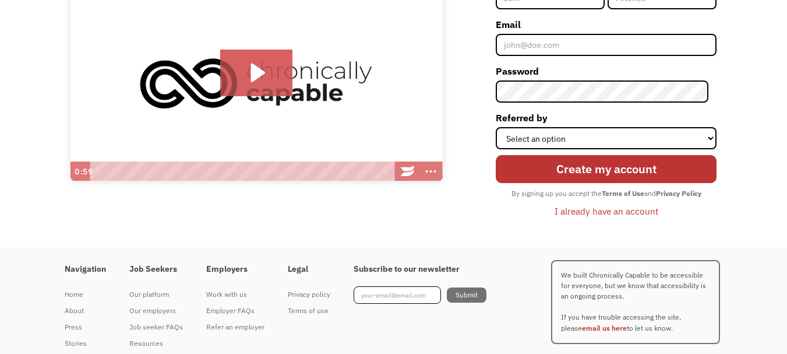
scroll to position [157, 0]
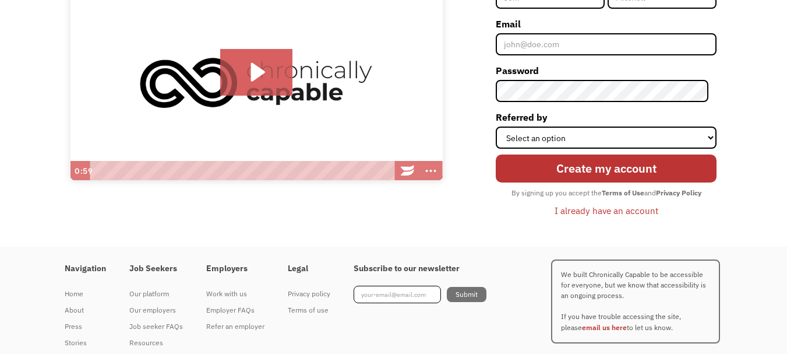
click at [638, 208] on div "I already have an account" at bounding box center [607, 210] width 104 height 14
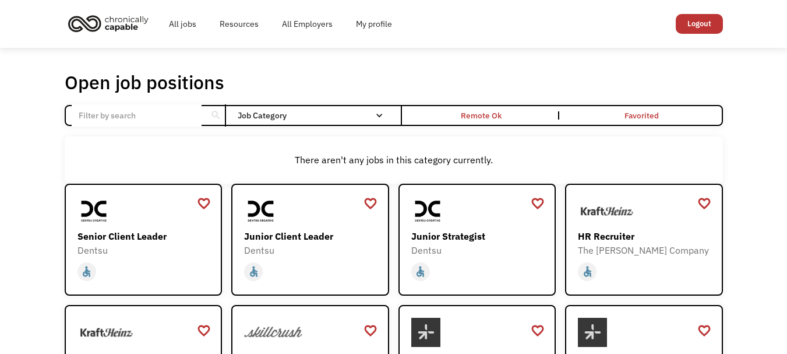
click at [89, 115] on input "Email Form" at bounding box center [137, 115] width 130 height 22
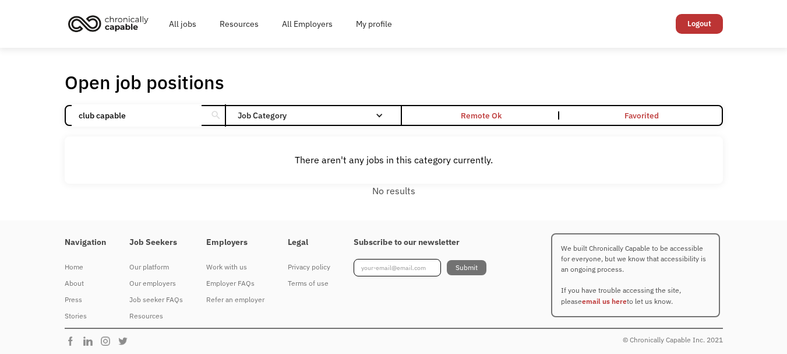
type input "club capable"
click input "Email Form" at bounding box center [0, 0] width 0 height 0
click at [376, 66] on div "Open job positions You have X liked items Search club capable search Filter by …" at bounding box center [394, 133] width 682 height 137
click at [146, 115] on input "club capable" at bounding box center [137, 115] width 130 height 22
drag, startPoint x: 134, startPoint y: 118, endPoint x: 5, endPoint y: 104, distance: 129.5
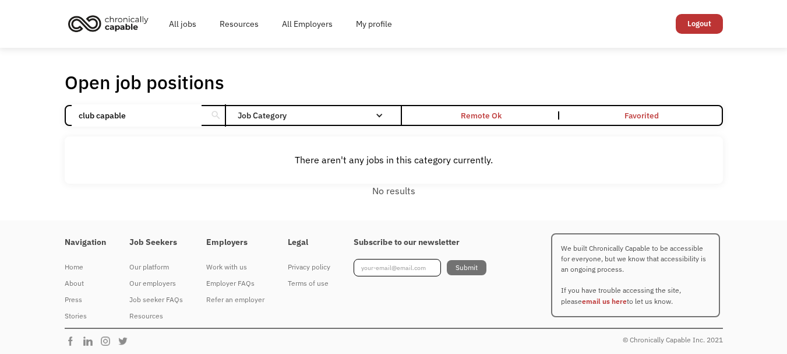
click at [5, 104] on div "Open job positions You have X liked items Search club capable search Filter by …" at bounding box center [393, 134] width 787 height 172
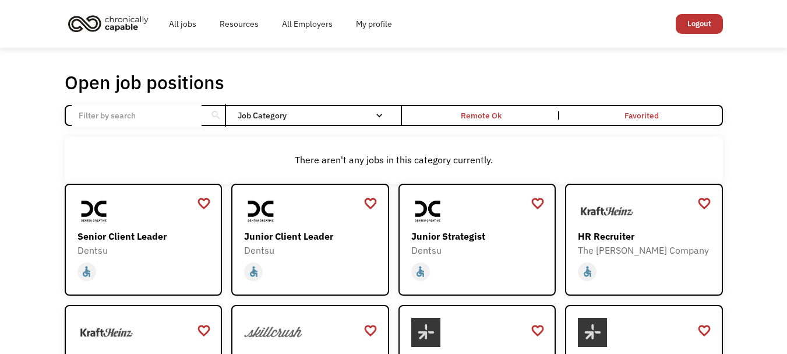
click at [125, 20] on img "home" at bounding box center [108, 23] width 87 height 26
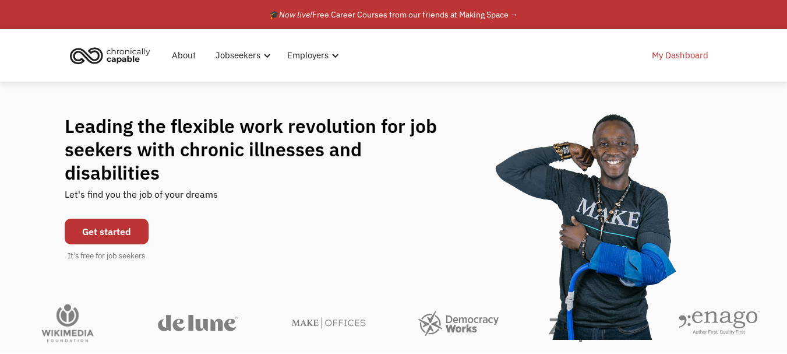
click at [687, 58] on link "My Dashboard" at bounding box center [680, 55] width 70 height 37
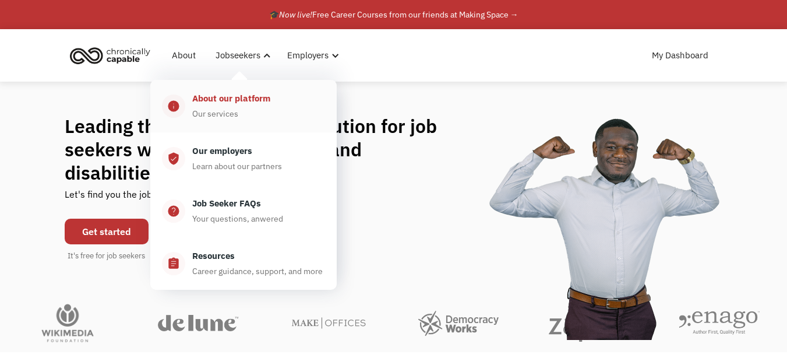
click at [223, 101] on div "About our platform" at bounding box center [231, 98] width 78 height 14
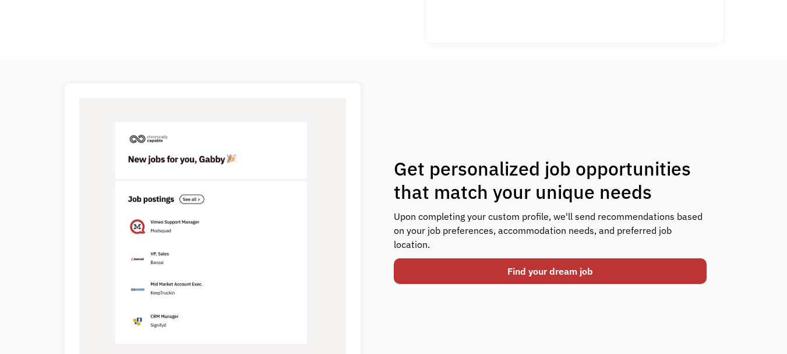
scroll to position [387, 0]
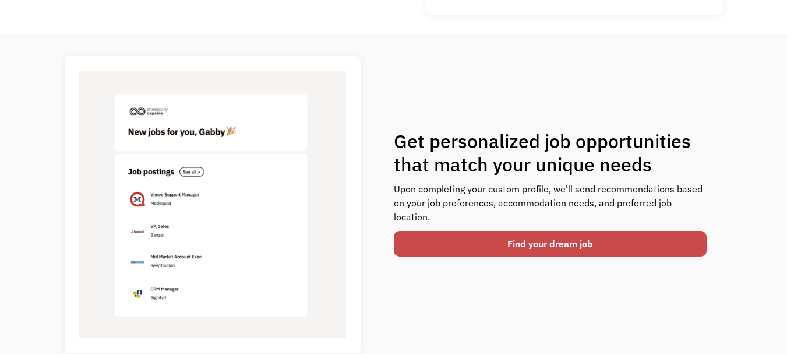
click at [516, 246] on link "Find your dream job" at bounding box center [550, 244] width 313 height 26
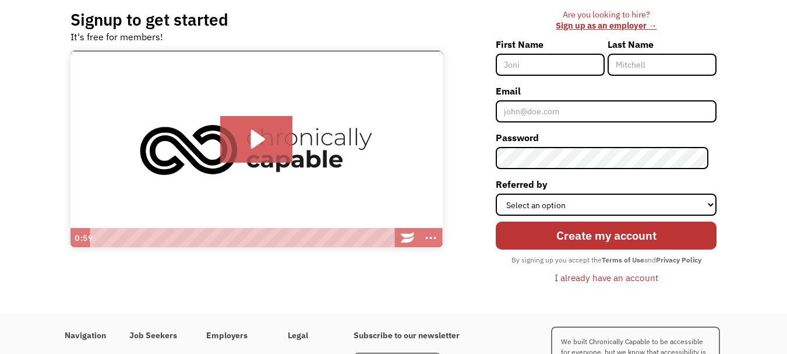
scroll to position [94, 0]
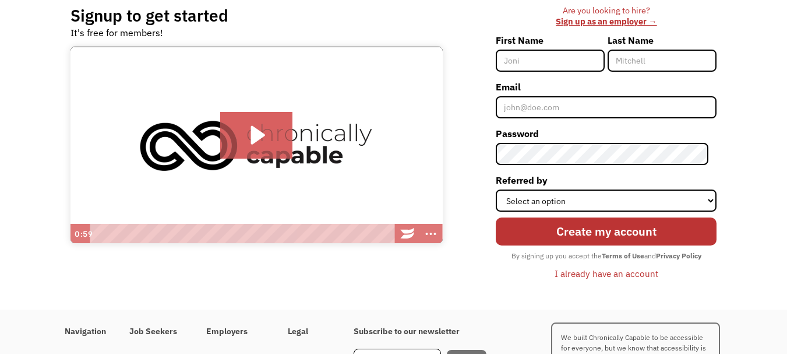
click at [576, 273] on div "I already have an account" at bounding box center [607, 273] width 104 height 14
